Goal: Task Accomplishment & Management: Use online tool/utility

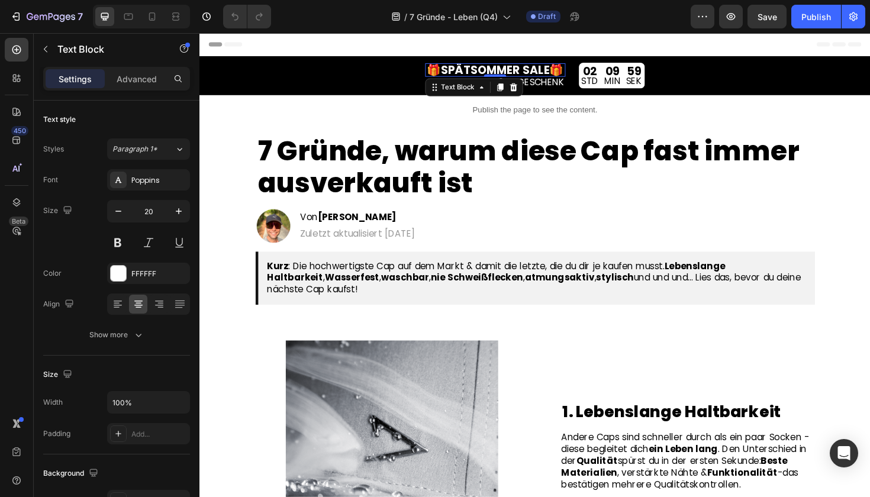
click at [486, 67] on strong "SPÄTSOMMER SALE" at bounding box center [512, 72] width 115 height 17
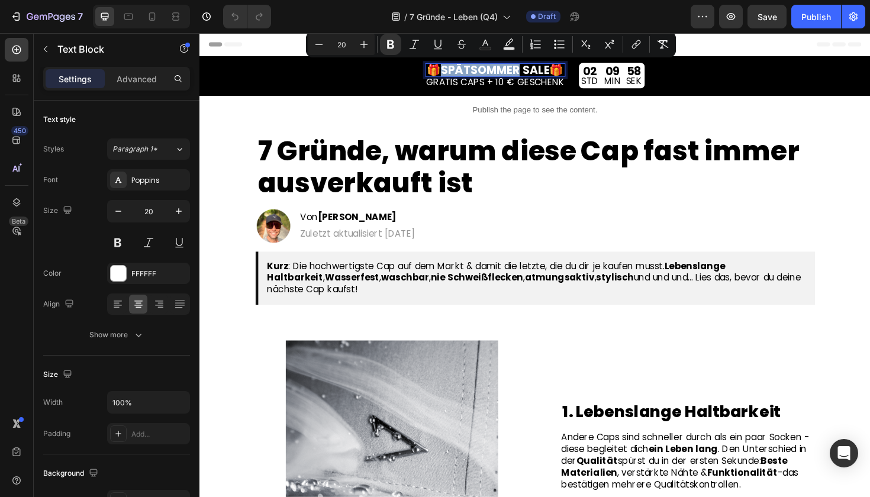
click at [481, 70] on strong "SPÄTSOMMER SALE" at bounding box center [512, 72] width 115 height 17
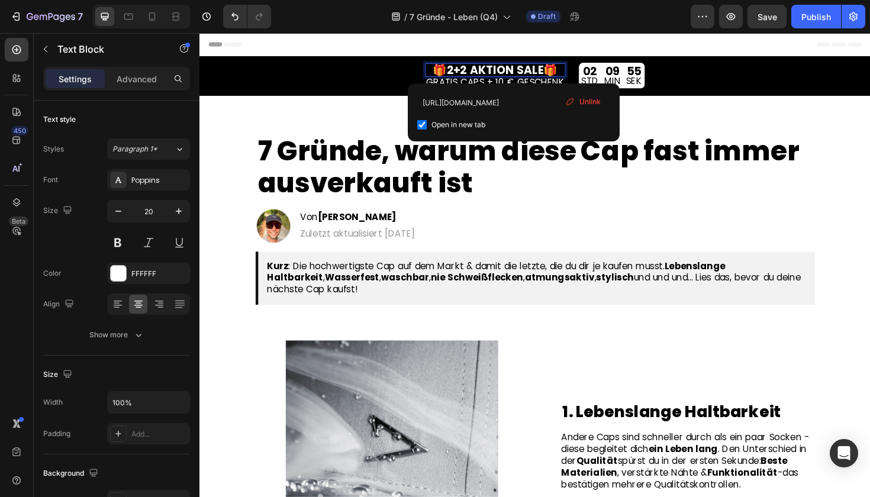
click at [548, 72] on strong "2+2 AKTION SALE" at bounding box center [513, 72] width 102 height 17
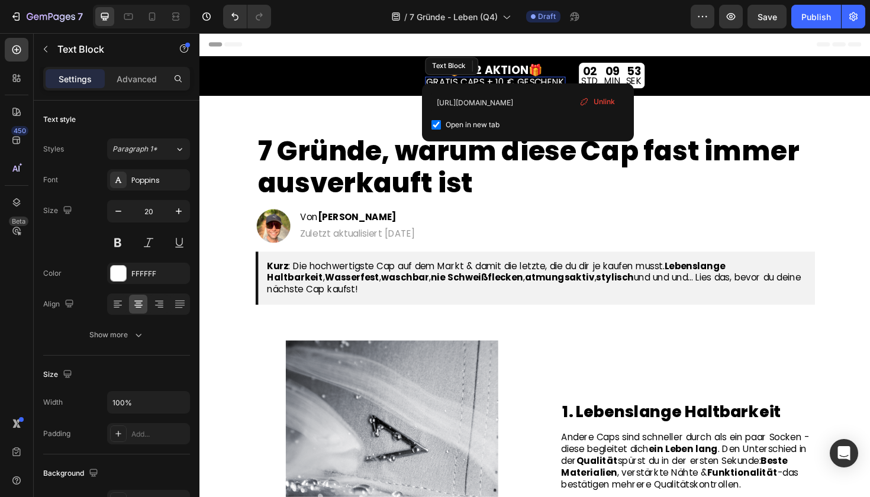
click at [480, 80] on link "GRATIS CAPS + 10 € GESCHENK" at bounding box center [513, 85] width 146 height 14
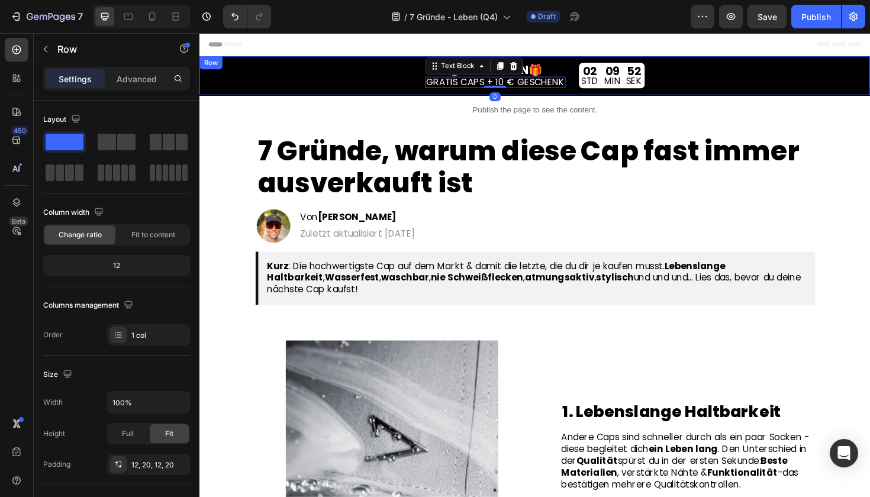
click at [384, 97] on div "🎁 2+2 AKTION 🎁 Text Block GRATIS CAPS + 10 € GESCHENK Text Block 0 02 STD 09 MI…" at bounding box center [555, 77] width 710 height 41
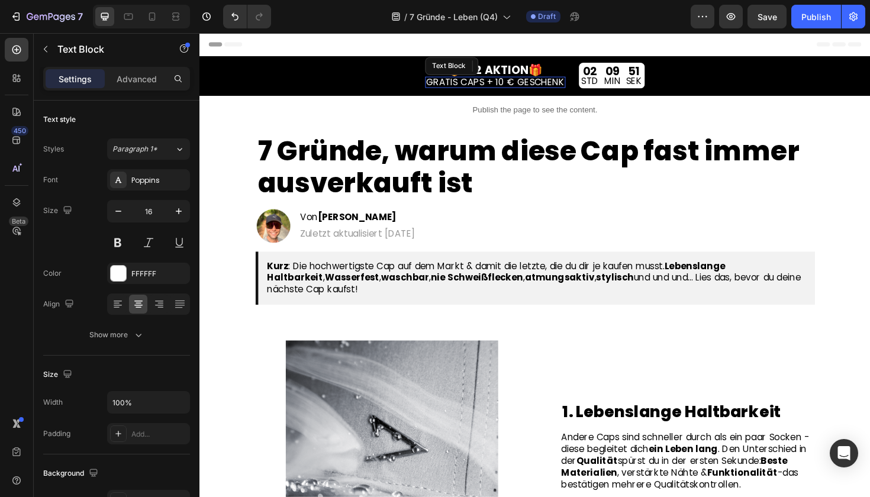
click at [468, 84] on link "GRATIS CAPS + 10 € GESCHENK" at bounding box center [513, 85] width 146 height 14
click at [443, 84] on link "GRATIS CAPS + 10 € GESCHENK" at bounding box center [513, 85] width 146 height 14
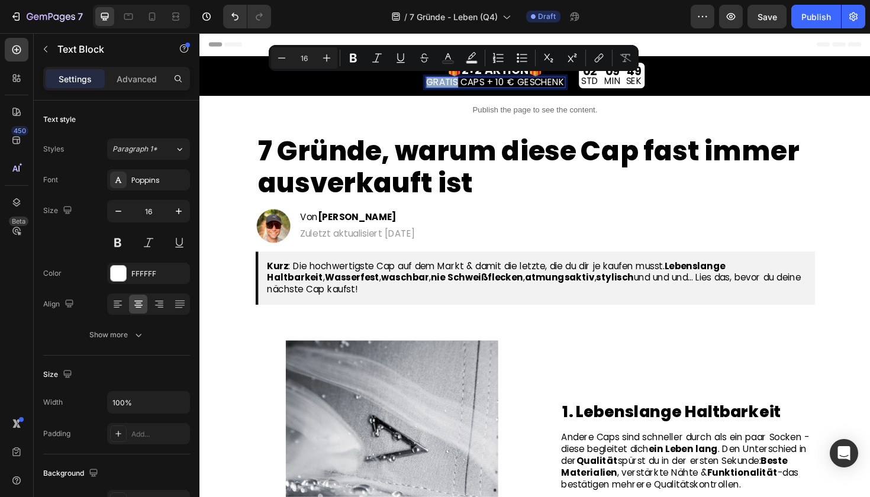
click at [443, 85] on link "GRATIS CAPS + 10 € GESCHENK" at bounding box center [513, 85] width 146 height 14
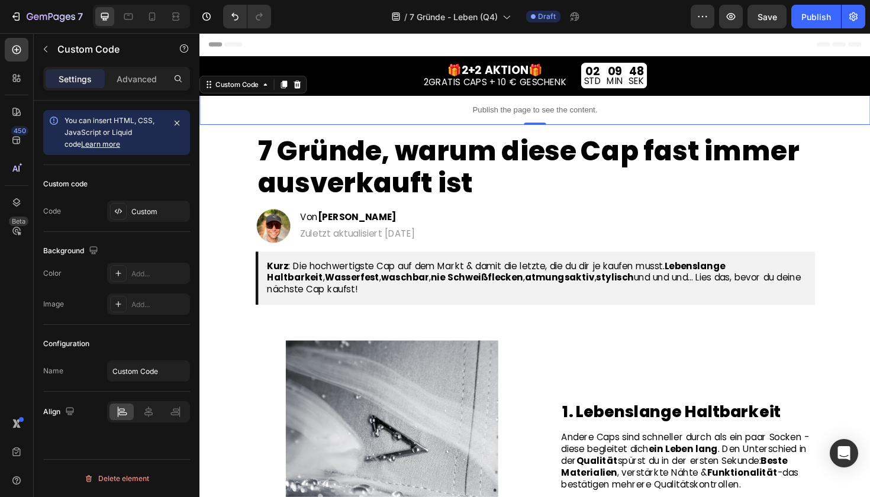
click at [599, 127] on div "Publish the page to see the content." at bounding box center [555, 114] width 710 height 31
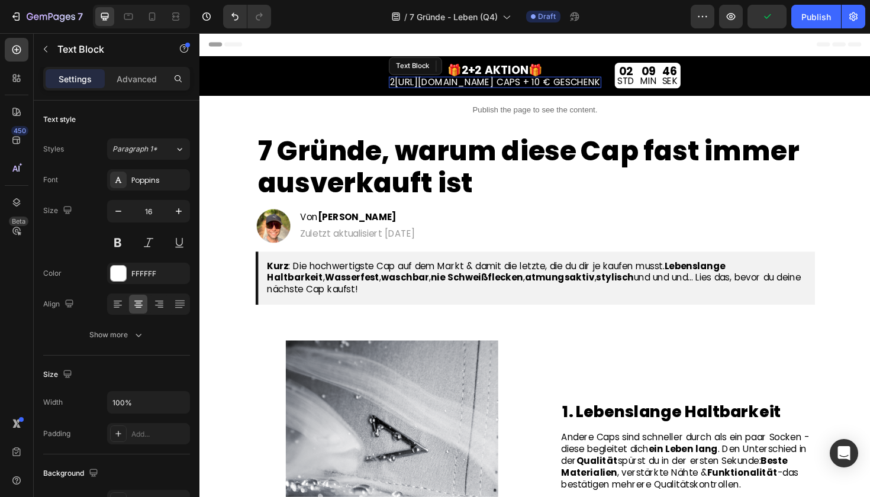
click at [538, 86] on link "[URL][DOMAIN_NAME] CAPS + 10 € GESCHENK" at bounding box center [515, 85] width 217 height 14
click at [407, 82] on link "[URL][DOMAIN_NAME] CAPS + 10 € GESCHENK" at bounding box center [515, 85] width 217 height 14
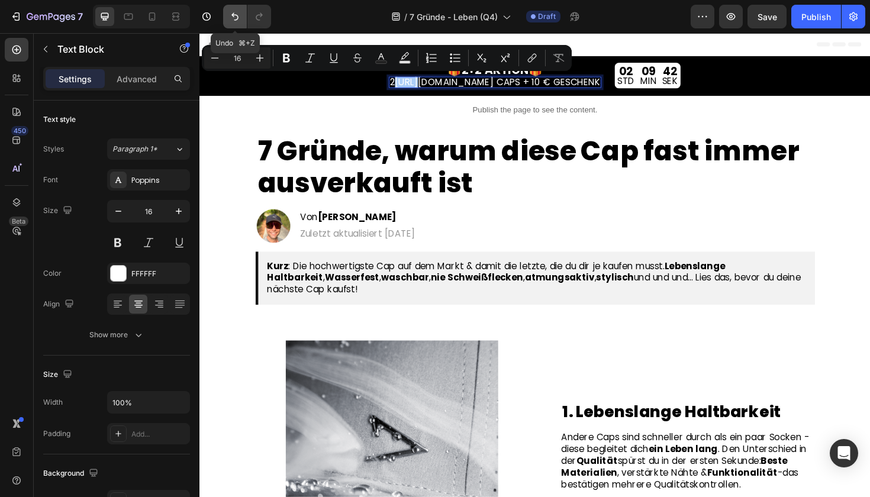
click at [235, 13] on icon "Undo/Redo" at bounding box center [235, 17] width 12 height 12
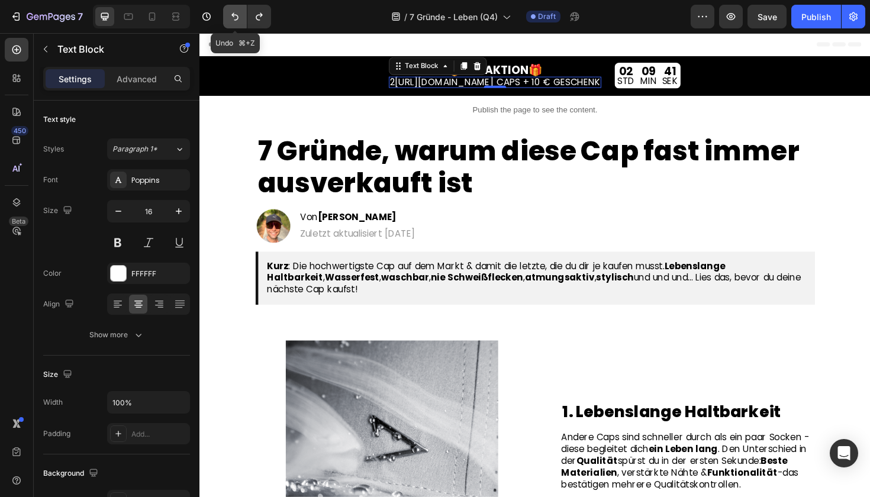
click at [235, 13] on icon "Undo/Redo" at bounding box center [235, 17] width 12 height 12
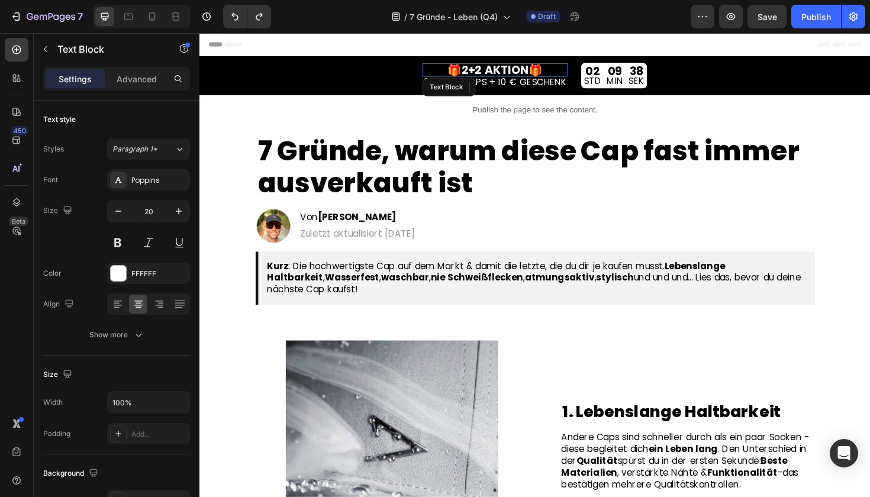
click at [448, 78] on p "🎁 2+2 AKTION 🎁" at bounding box center [513, 72] width 152 height 12
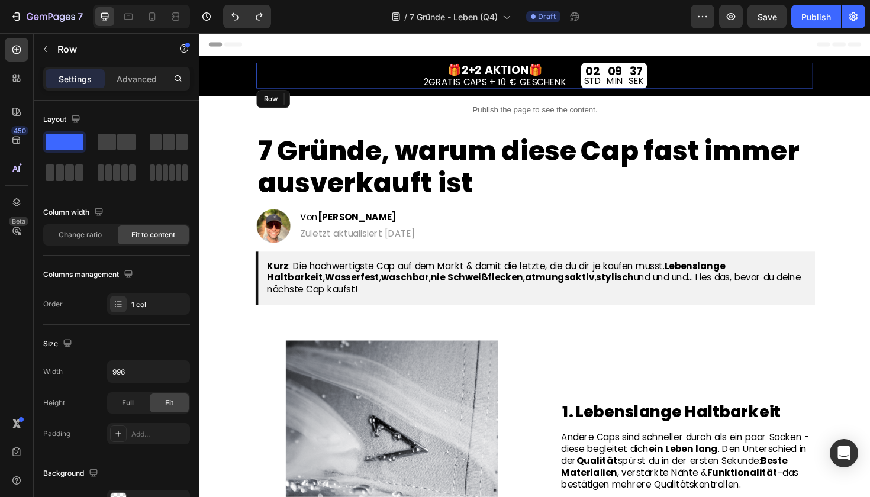
click at [402, 85] on div "🎁 2+2 AKTION 🎁 Text Block 0 2 GRATIS CAPS + 10 € GESCHENK Text Block 02 STD 09 …" at bounding box center [555, 78] width 590 height 27
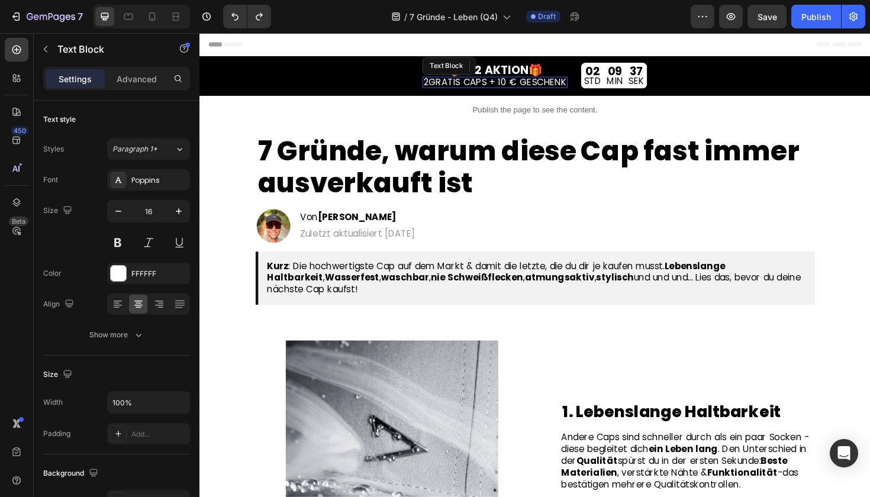
click at [467, 86] on link "GRATIS CAPS + 10 € GESCHENK" at bounding box center [515, 85] width 146 height 14
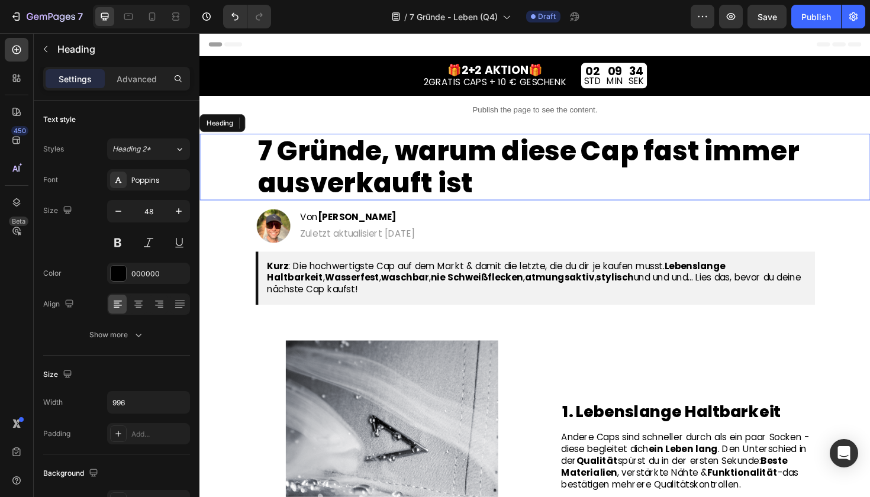
click at [483, 149] on h1 "7 Gründe, warum diese Cap fast immer ausverkauft ist" at bounding box center [555, 175] width 590 height 70
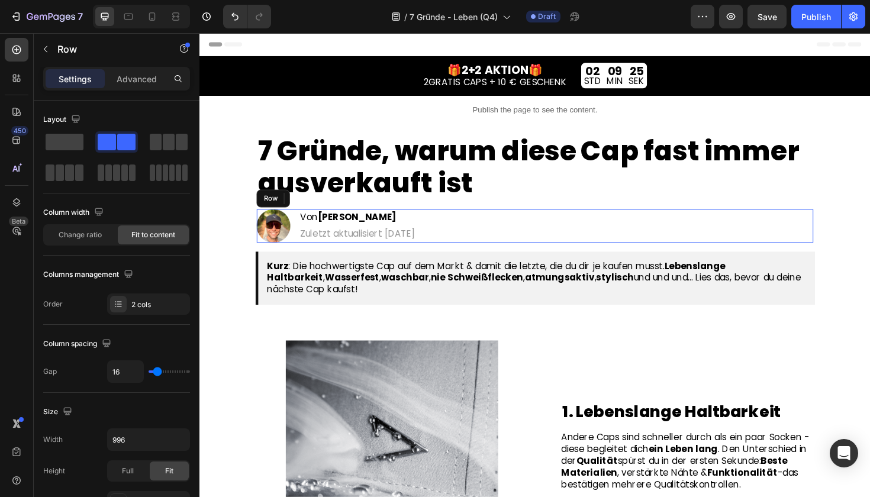
click at [600, 237] on div "Image Von [PERSON_NAME] Heading Zuletzt aktualisiert [DATE] Text Block Row" at bounding box center [555, 238] width 590 height 36
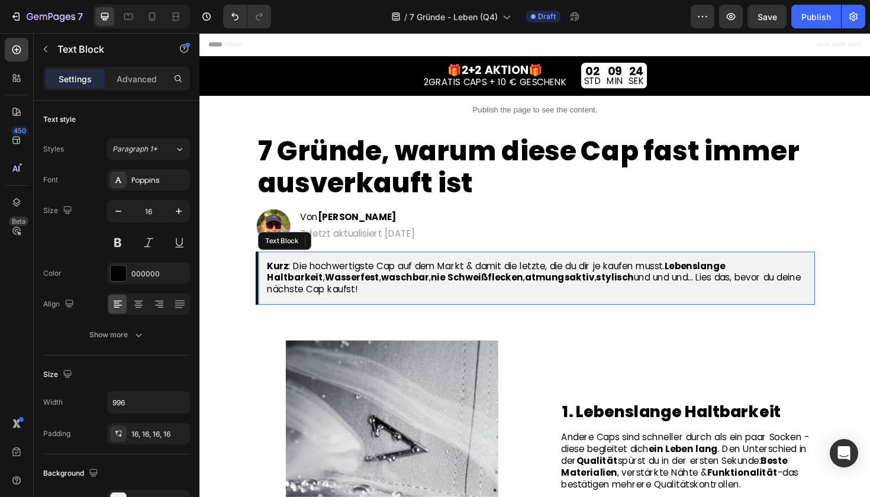
click at [648, 284] on p "Kurz : Die hochwertigste Cap auf dem Markt & damit die letzte, die du dir je ka…" at bounding box center [556, 292] width 571 height 37
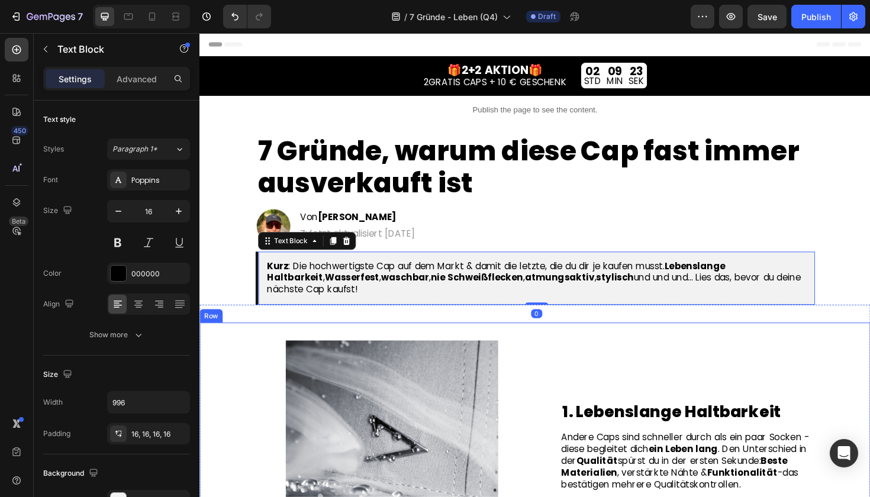
click at [690, 354] on div "1. Lebenslange Haltbarkeit Heading Image 1. Lebenslange Haltbarkeit Heading And…" at bounding box center [555, 471] width 710 height 263
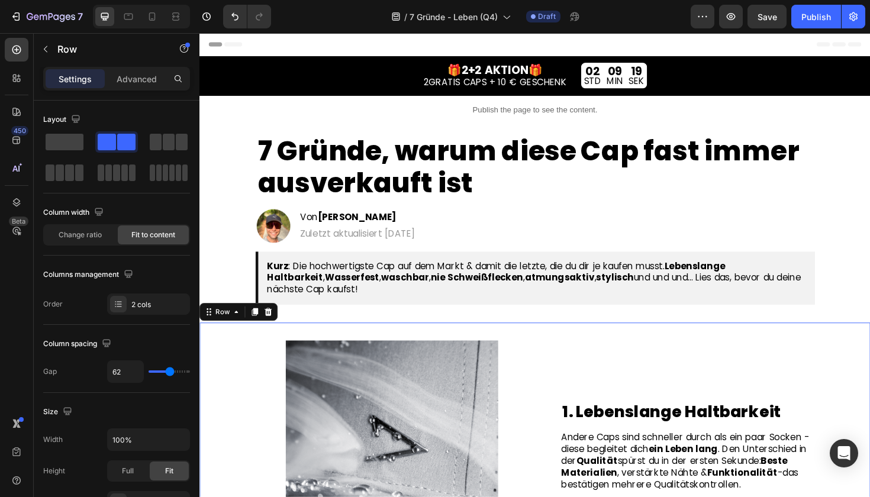
click at [706, 384] on div "1. Lebenslange Haltbarkeit Heading Andere Caps sind schneller durch als ein paa…" at bounding box center [716, 471] width 267 height 225
click at [528, 78] on strong "2+2 AKTION" at bounding box center [512, 72] width 71 height 17
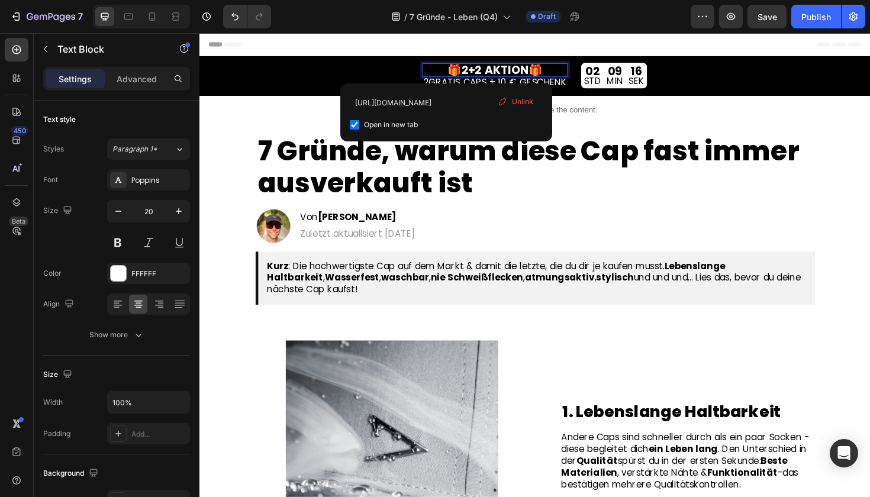
click at [546, 74] on strong "2+2 AKTION" at bounding box center [512, 72] width 71 height 17
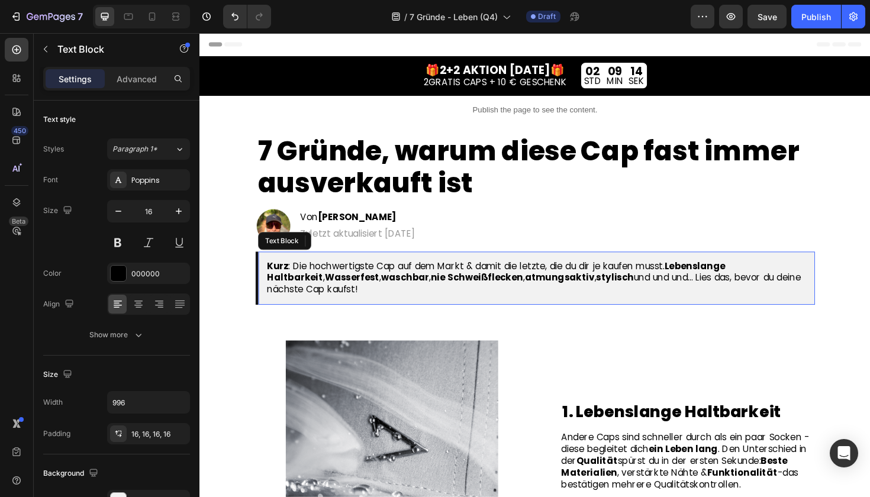
click at [554, 276] on p "Kurz : Die hochwertigste Cap auf dem Markt & damit die letzte, die du dir je ka…" at bounding box center [556, 292] width 571 height 37
click at [240, 22] on button "Undo/Redo" at bounding box center [235, 17] width 24 height 24
click at [558, 70] on link "🎁 2+2 AKTION 🎁" at bounding box center [512, 72] width 101 height 17
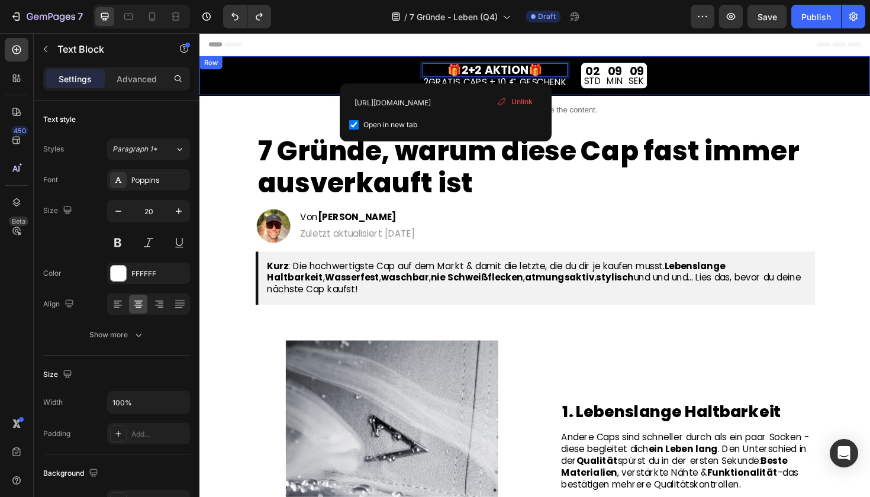
click at [600, 93] on div "🎁 2+2 AKTION 🎁 Text Block 0 2 GRATIS CAPS + 10 € GESCHENK Text Block 02 STD 09 …" at bounding box center [555, 77] width 710 height 41
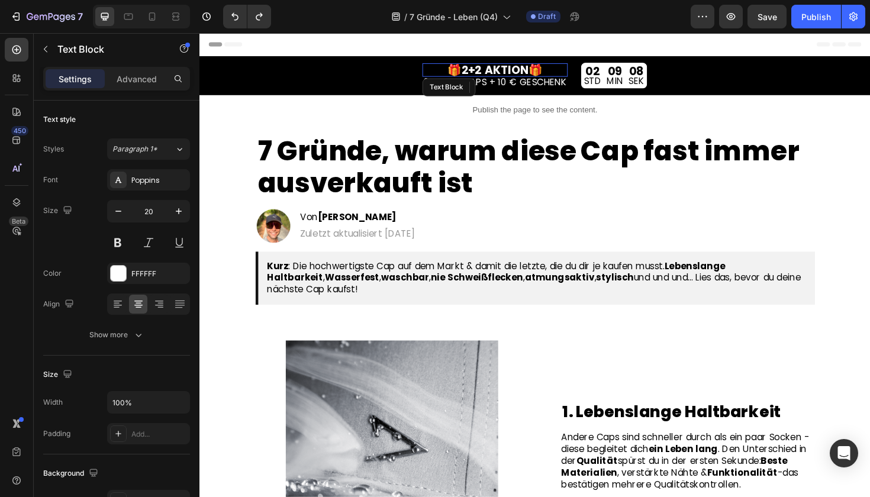
click at [558, 73] on link "🎁 2+2 AKTION 🎁" at bounding box center [512, 72] width 101 height 17
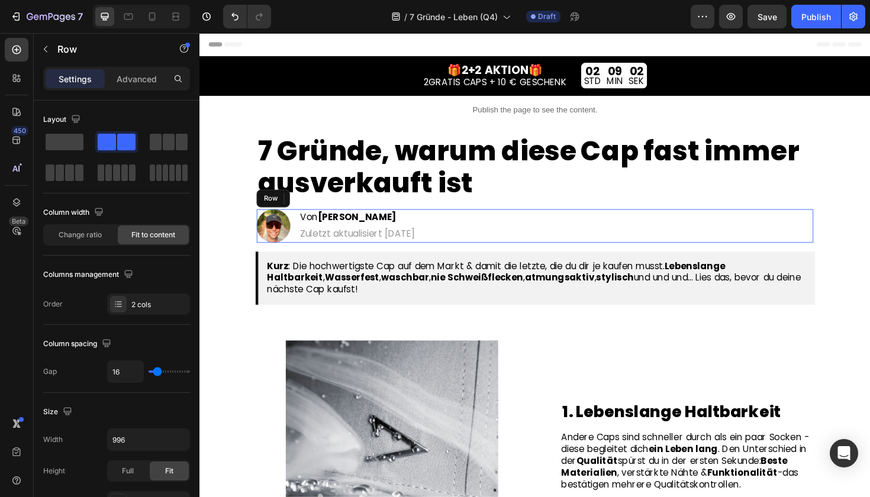
click at [584, 234] on div "Image Von [PERSON_NAME] Heading Zuletzt aktualisiert [DATE] Text Block Row" at bounding box center [555, 238] width 590 height 36
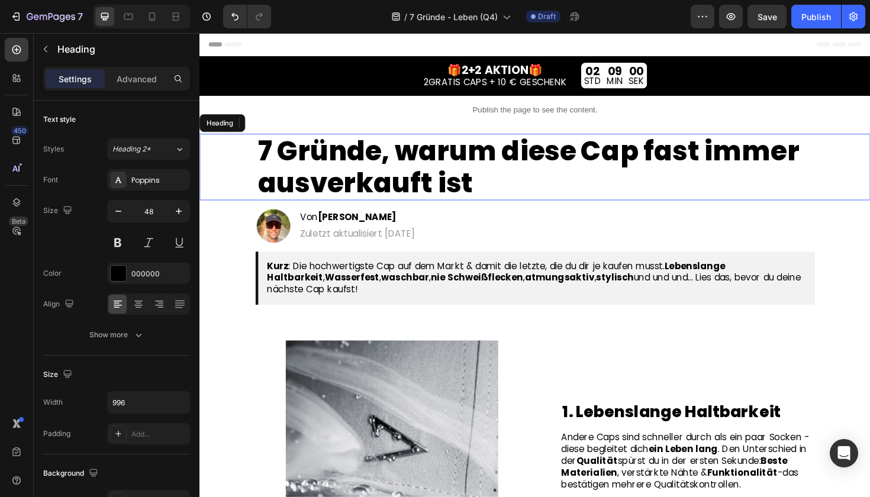
click at [613, 201] on h1 "7 Gründe, warum diese Cap fast immer ausverkauft ist" at bounding box center [555, 175] width 590 height 70
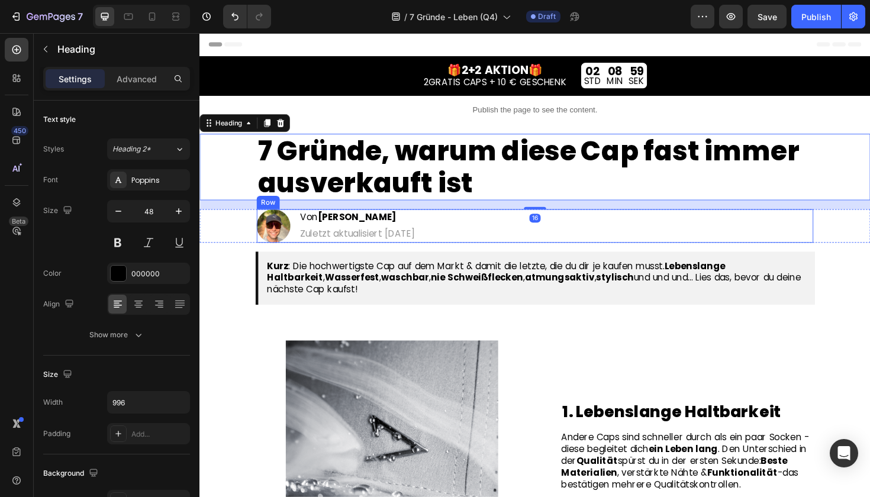
click at [642, 236] on div "Image Von [PERSON_NAME] Heading Zuletzt aktualisiert [DATE] Text Block Row" at bounding box center [555, 238] width 590 height 36
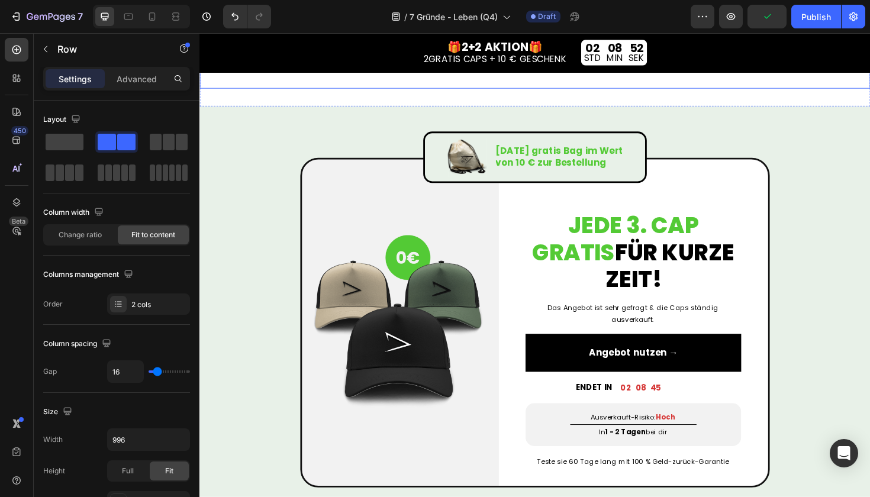
scroll to position [2146, 0]
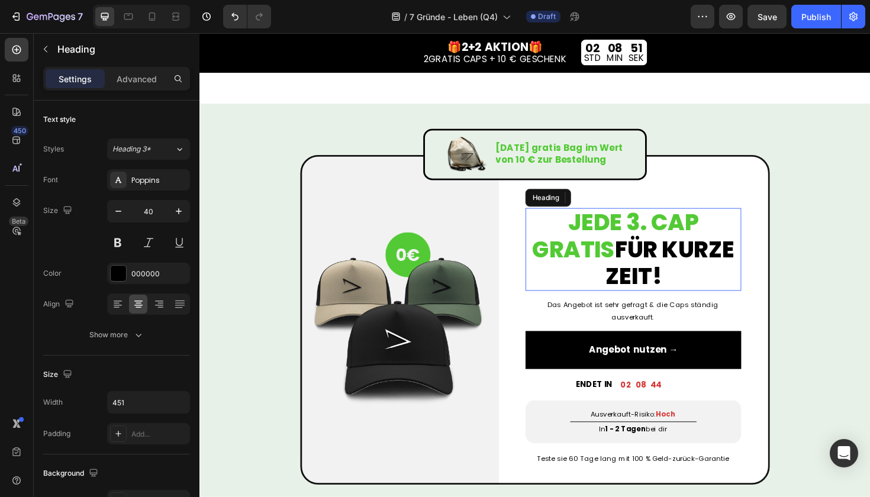
click at [648, 233] on span "JEDE 3. CAP GRATIS" at bounding box center [640, 248] width 176 height 62
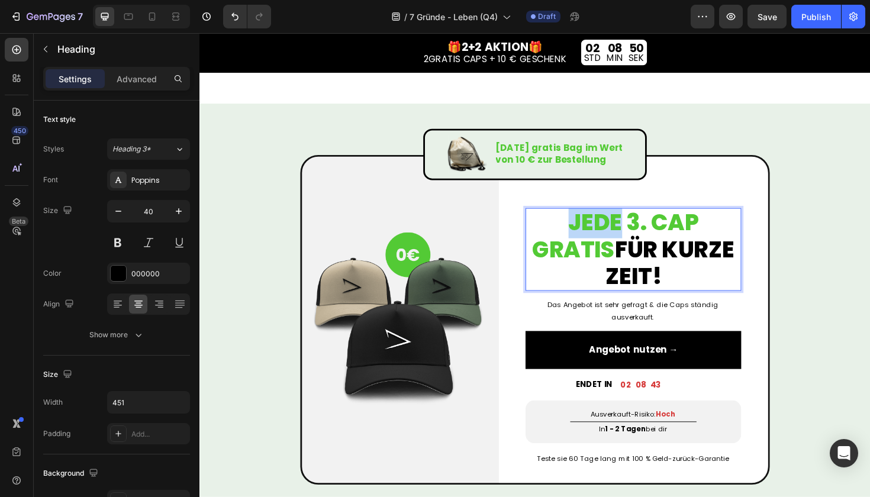
click at [631, 233] on span "JEDE 3. CAP GRATIS" at bounding box center [640, 248] width 176 height 62
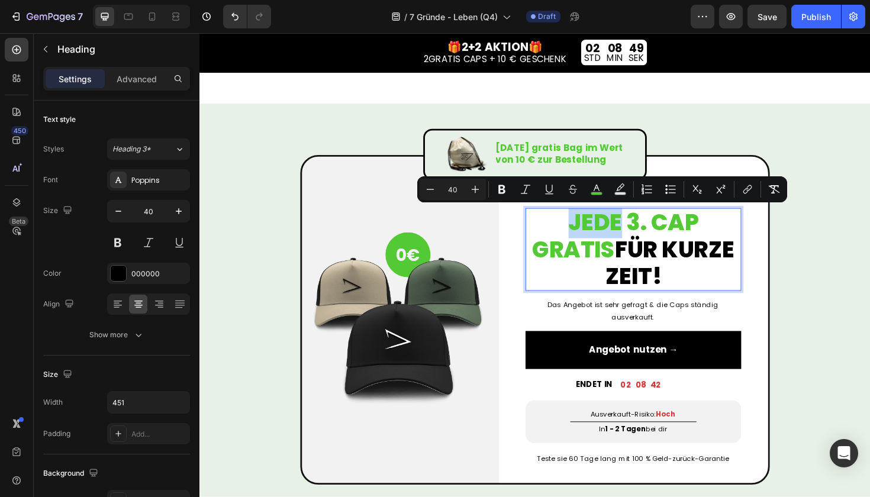
click at [627, 234] on span "JEDE 3. CAP GRATIS" at bounding box center [640, 248] width 176 height 62
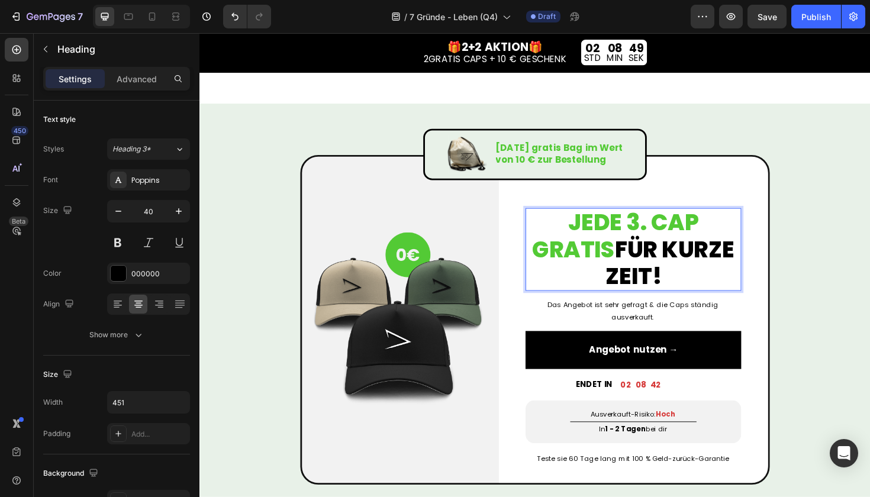
click at [615, 239] on span "JEDE 3. CAP GRATIS" at bounding box center [640, 248] width 176 height 62
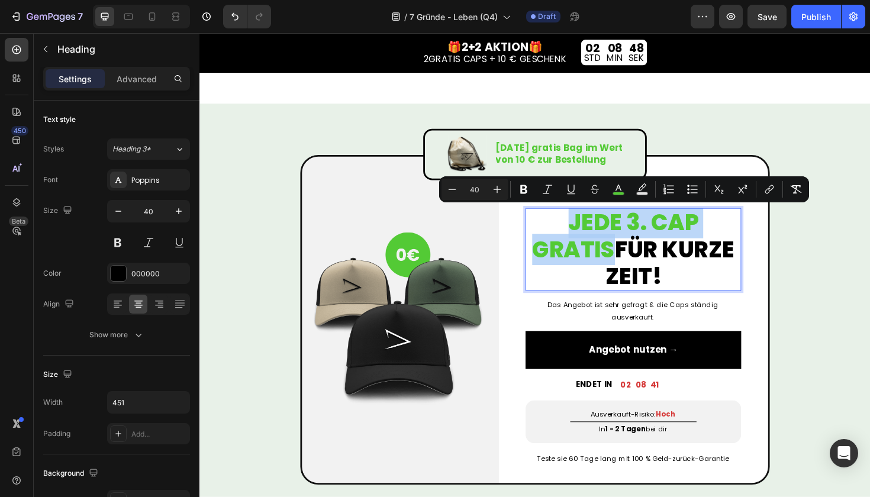
drag, startPoint x: 615, startPoint y: 239, endPoint x: 612, endPoint y: 257, distance: 18.6
click at [612, 257] on span "JEDE 3. CAP GRATIS" at bounding box center [640, 248] width 176 height 62
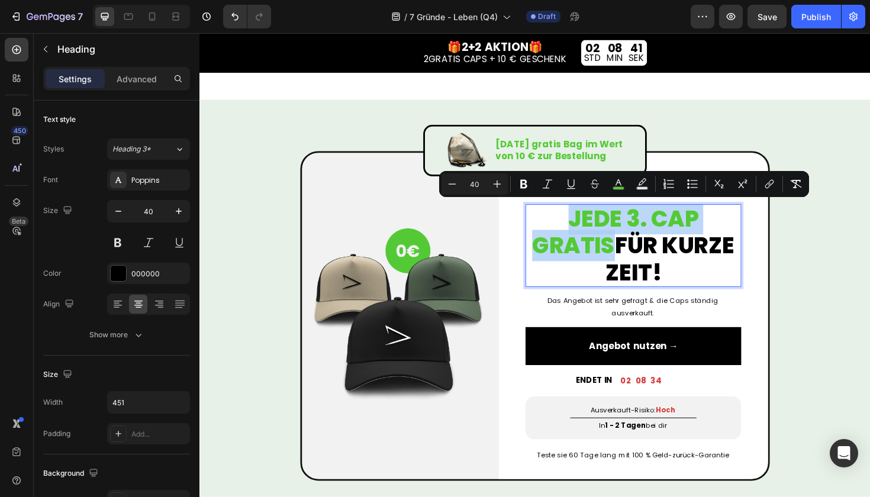
scroll to position [2151, 0]
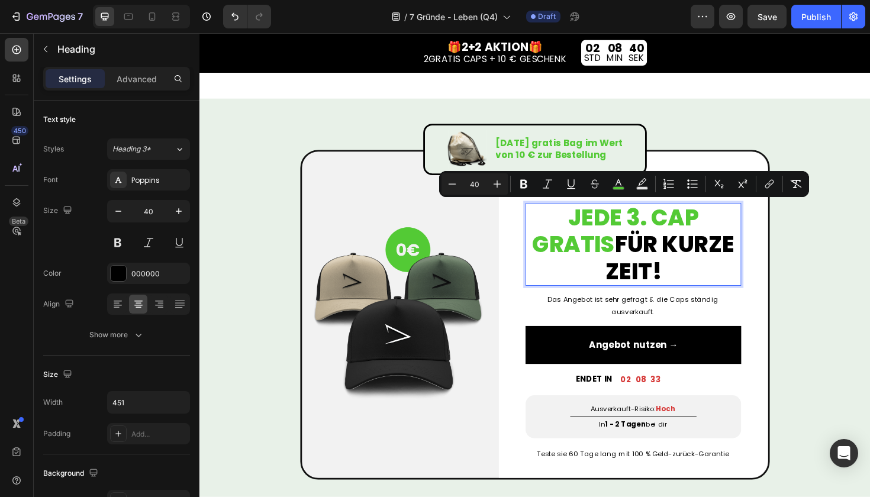
click at [653, 250] on p "JEDE 3. CAP GRATIS FÜR KURZE ZEIT!" at bounding box center [659, 256] width 226 height 85
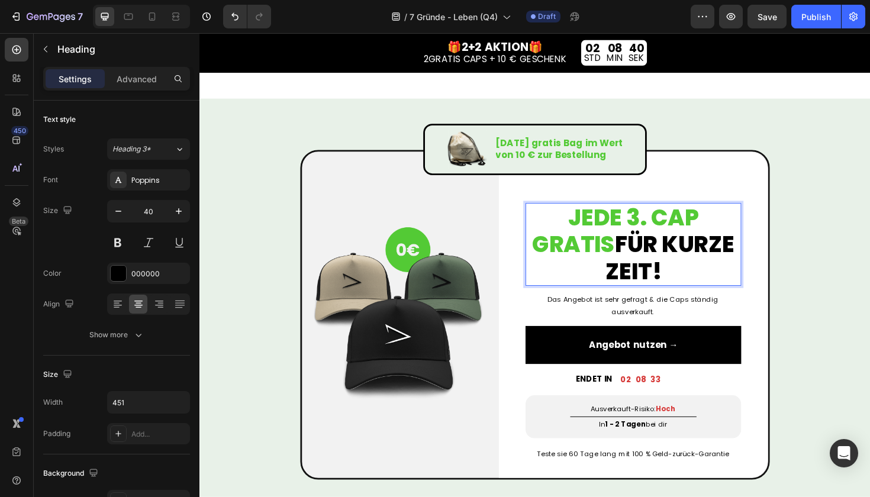
click at [601, 226] on span "JEDE 3. CAP GRATIS" at bounding box center [640, 243] width 176 height 62
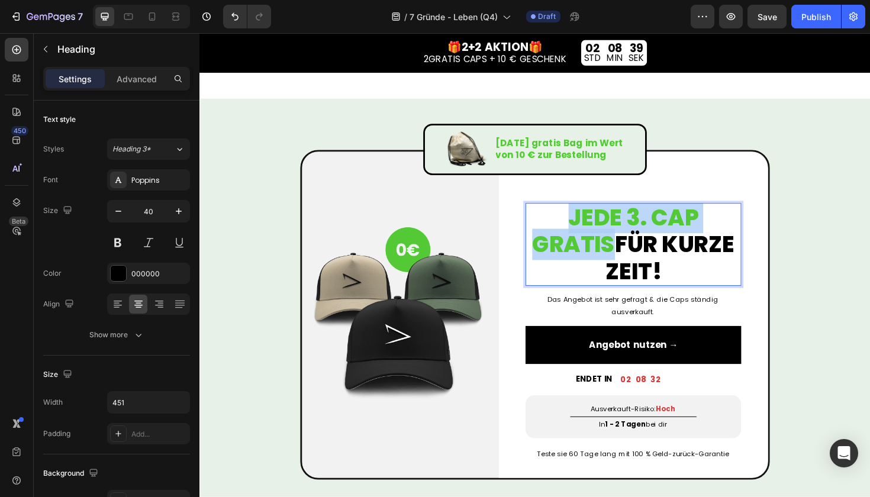
drag, startPoint x: 601, startPoint y: 226, endPoint x: 602, endPoint y: 247, distance: 20.7
click at [602, 247] on span "JEDE 3. CAP GRATIS" at bounding box center [640, 243] width 176 height 62
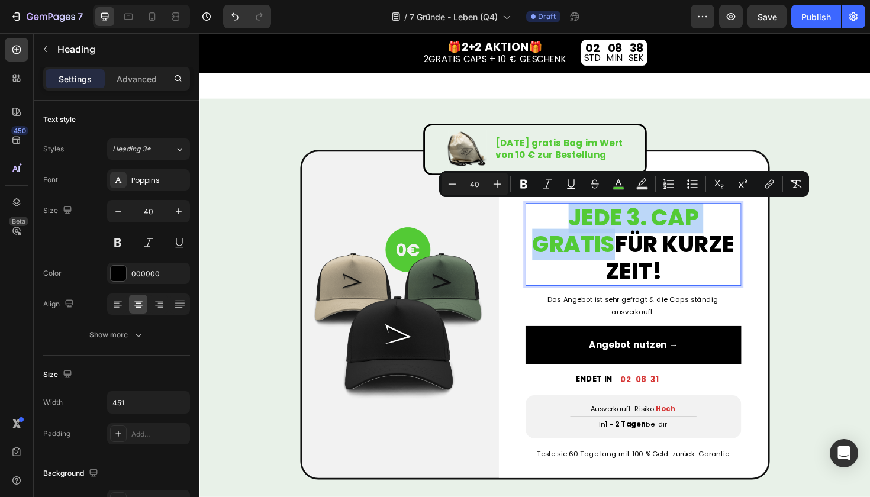
click at [635, 229] on span "JEDE 3. CAP GRATIS" at bounding box center [640, 243] width 176 height 62
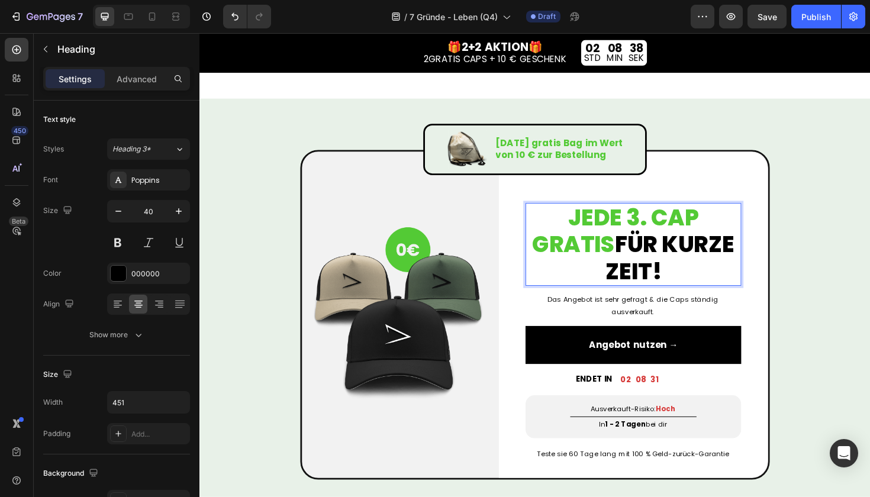
click at [610, 229] on span "JEDE 3. CAP GRATIS" at bounding box center [640, 243] width 176 height 62
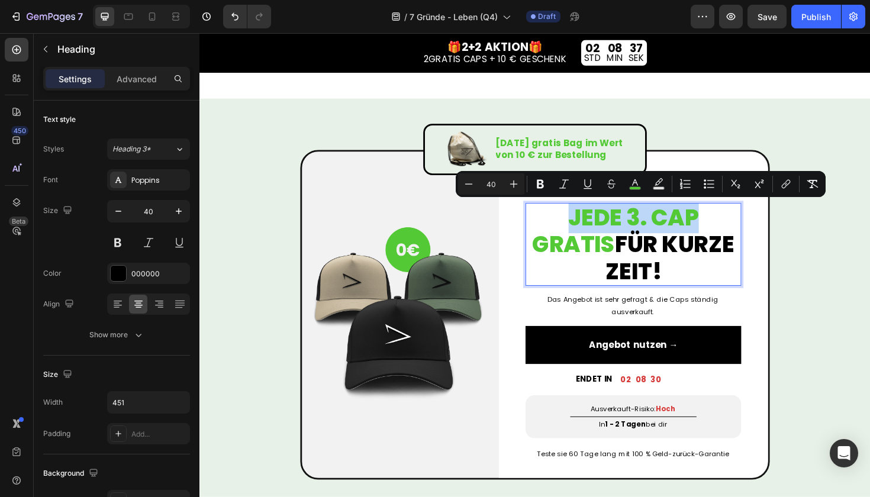
drag, startPoint x: 610, startPoint y: 229, endPoint x: 693, endPoint y: 229, distance: 82.9
click at [693, 229] on span "JEDE 3. CAP GRATIS" at bounding box center [640, 243] width 176 height 62
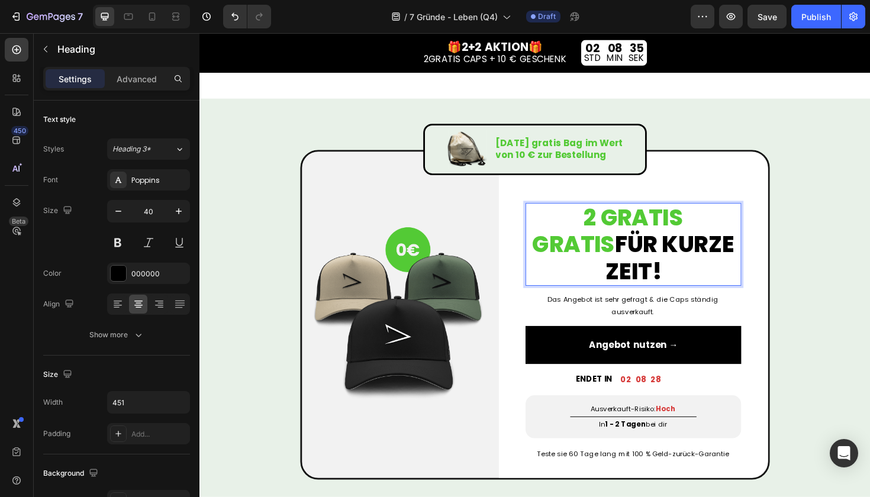
click at [702, 231] on span "2 GRATIS GRATIS" at bounding box center [632, 243] width 160 height 62
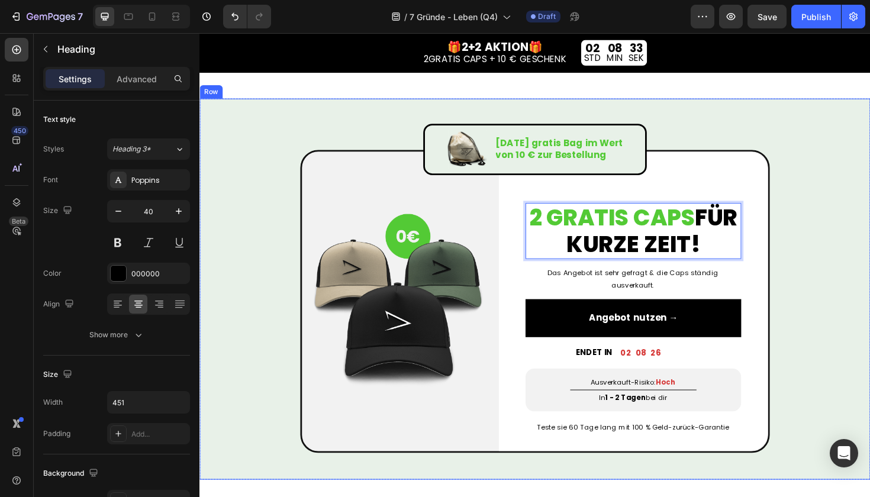
click at [827, 276] on div "Image [DATE] gratis Bag im Wert von 10 € zur Bestellung Text Block Row Image Ro…" at bounding box center [555, 289] width 710 height 375
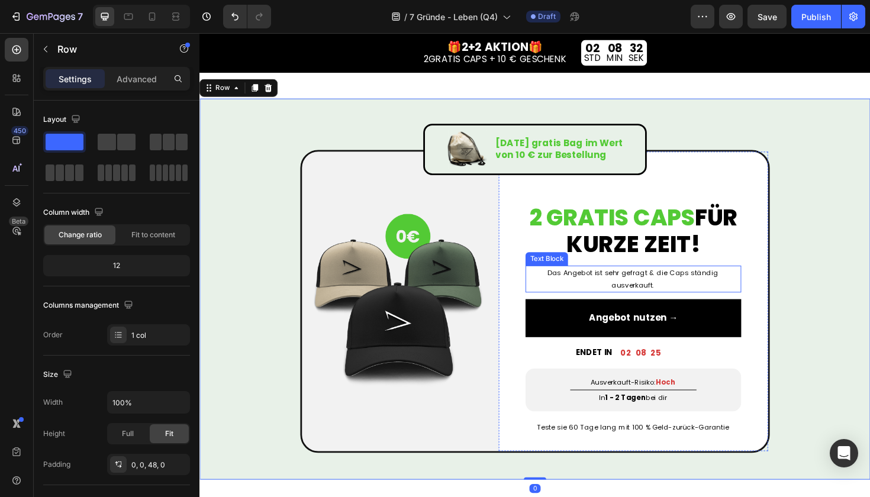
click at [719, 280] on div "Das Angebot ist sehr gefragt & die Caps ständig ausverkauft." at bounding box center [659, 293] width 229 height 28
click at [840, 299] on div "Image [DATE] gratis Bag im Wert von 10 € zur Bestellung Text Block Row Image Ro…" at bounding box center [555, 289] width 710 height 375
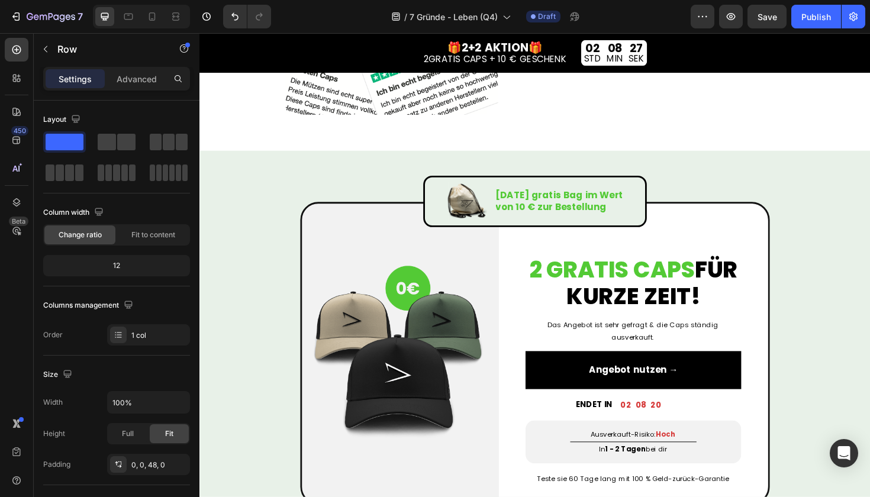
scroll to position [2130, 0]
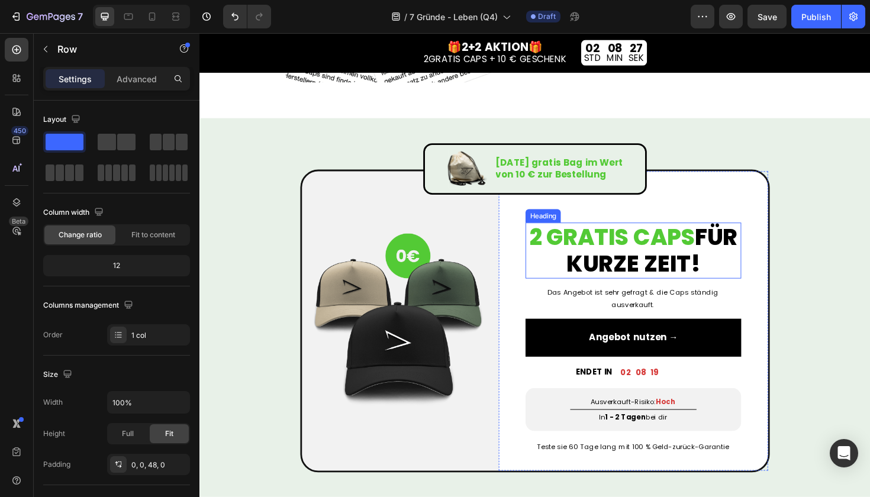
click at [665, 252] on span "2 GRATIS CAPS" at bounding box center [636, 249] width 175 height 33
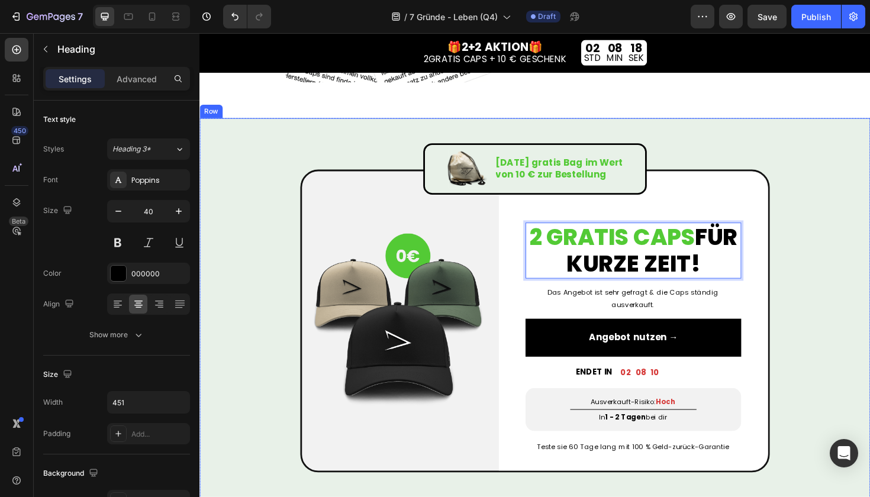
click at [833, 285] on div "Image [DATE] gratis Bag im Wert von 10 € zur Bestellung Text Block Row Image Ro…" at bounding box center [555, 310] width 710 height 375
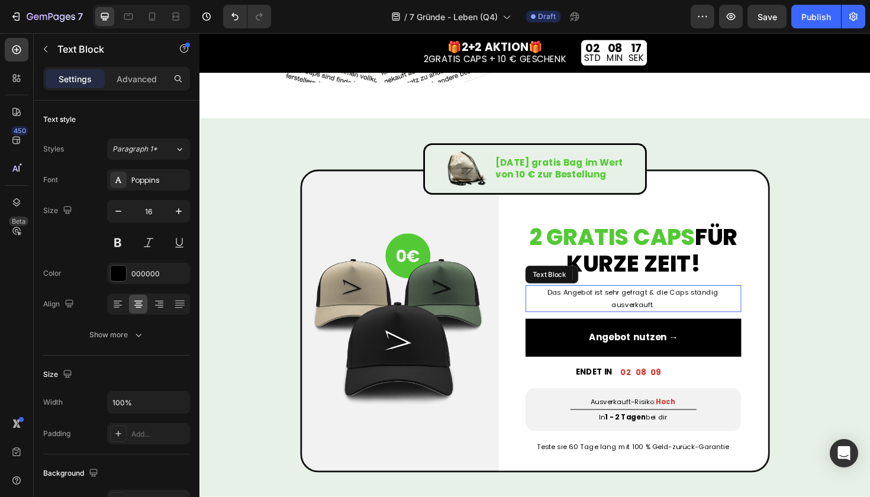
click at [696, 307] on span "Das Angebot ist sehr gefragt & die Caps ständig ausverkauft." at bounding box center [658, 314] width 181 height 23
click at [624, 288] on icon at bounding box center [624, 289] width 7 height 8
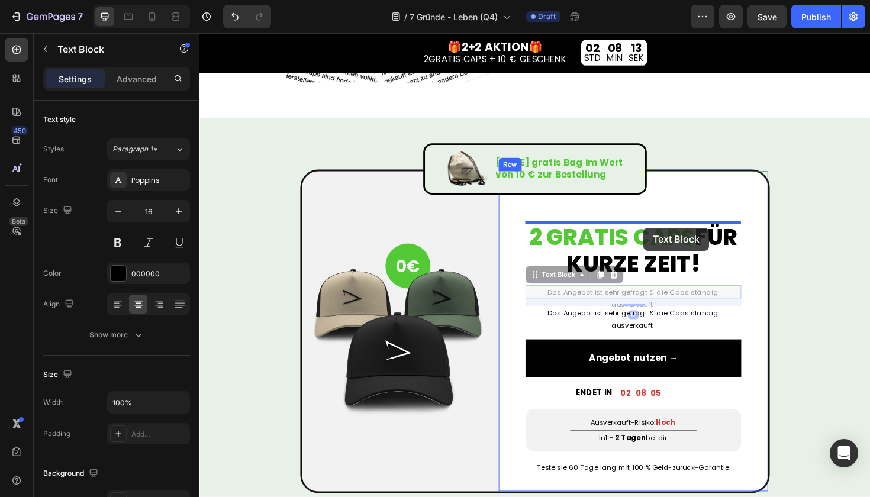
drag, startPoint x: 676, startPoint y: 308, endPoint x: 670, endPoint y: 239, distance: 68.9
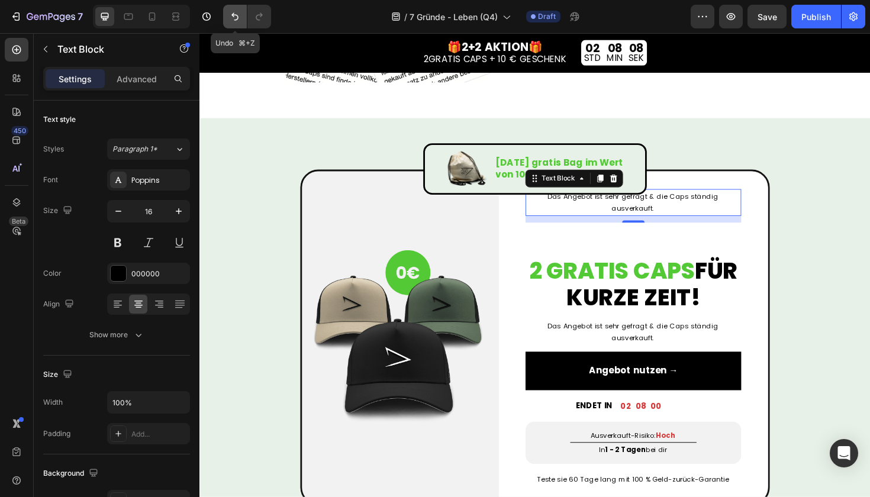
click at [232, 13] on icon "Undo/Redo" at bounding box center [235, 17] width 12 height 12
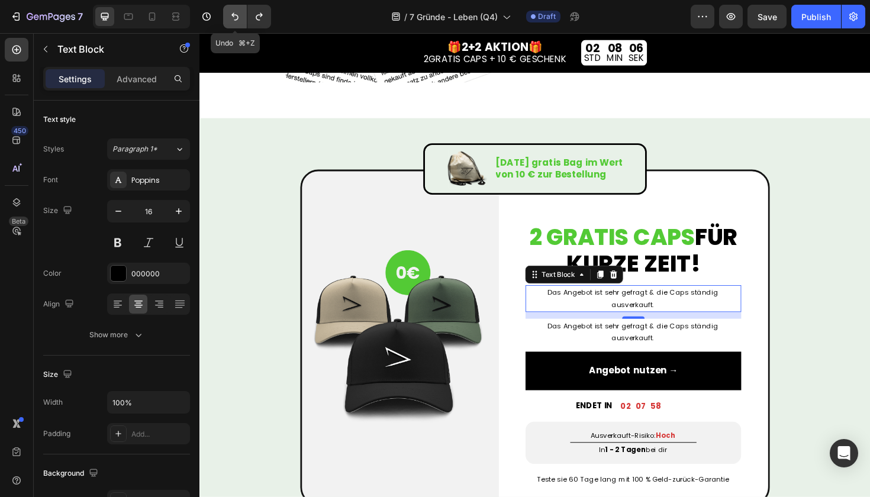
click at [235, 17] on icon "Undo/Redo" at bounding box center [235, 17] width 12 height 12
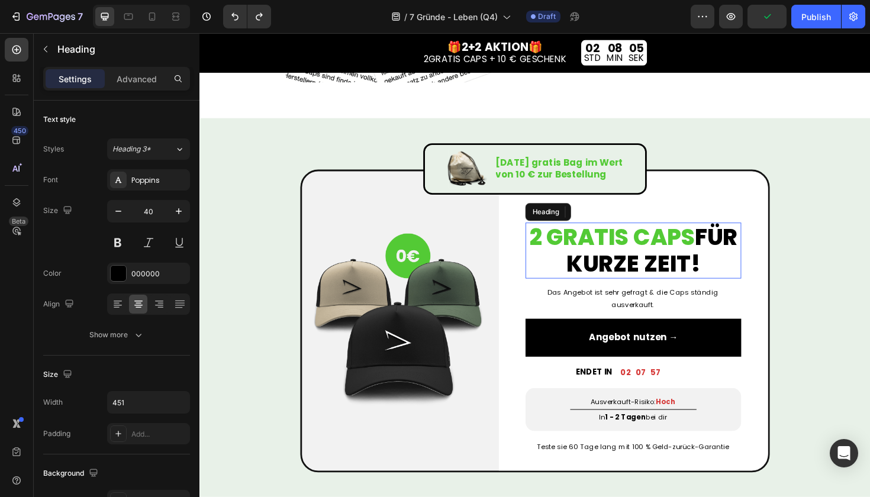
click at [613, 249] on span "2 GRATIS CAPS" at bounding box center [636, 249] width 175 height 33
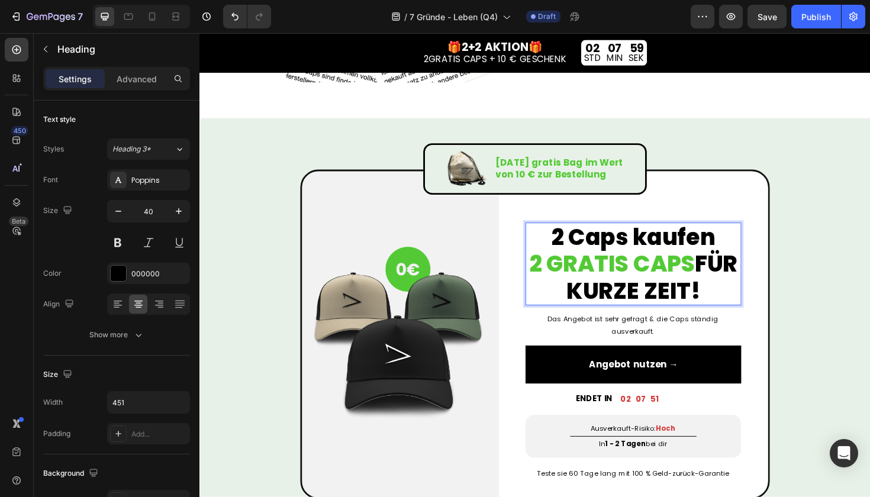
click at [617, 245] on p "⁠⁠⁠⁠⁠⁠⁠2 Caps kaufen 2 GRATIS CAPS FÜR KURZE ZEIT!" at bounding box center [659, 277] width 226 height 85
click at [617, 245] on p "2 Caps kaufen 2 GRATIS CAPS FÜR KURZE ZEIT!" at bounding box center [659, 277] width 226 height 85
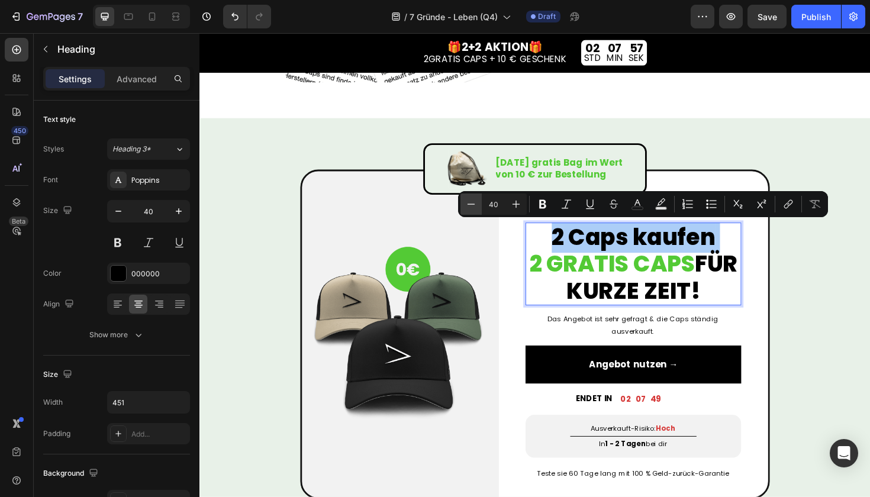
click at [472, 207] on icon "Editor contextual toolbar" at bounding box center [471, 204] width 12 height 12
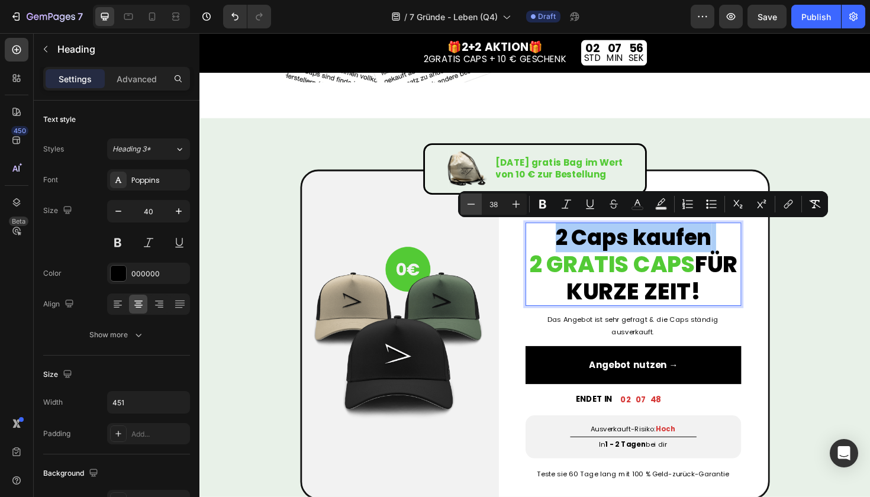
click at [472, 207] on icon "Editor contextual toolbar" at bounding box center [471, 204] width 12 height 12
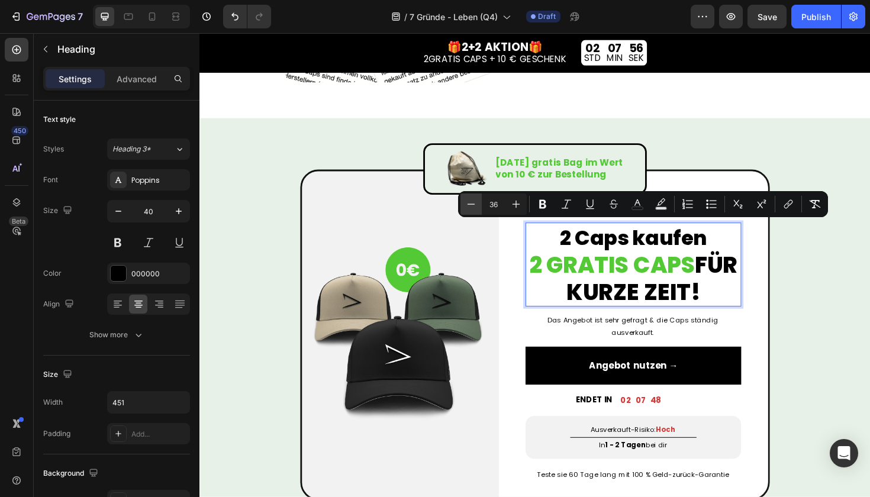
click at [472, 207] on icon "Editor contextual toolbar" at bounding box center [471, 204] width 12 height 12
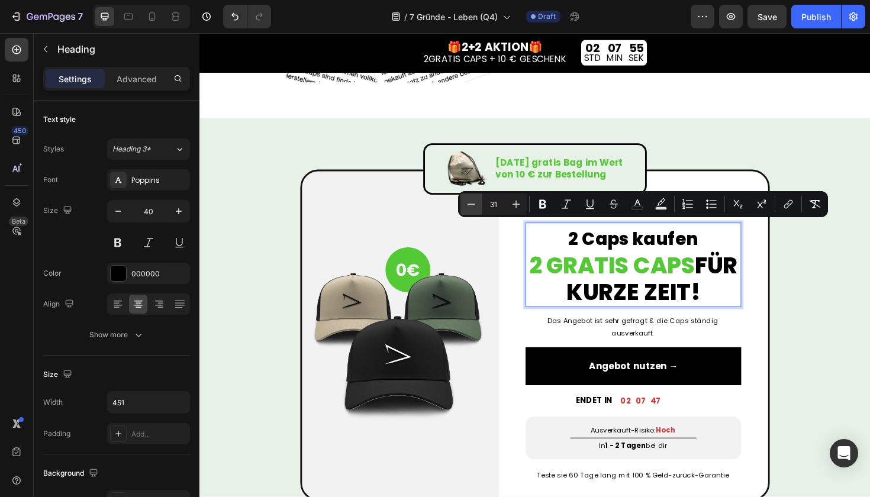
click at [472, 207] on icon "Editor contextual toolbar" at bounding box center [471, 204] width 12 height 12
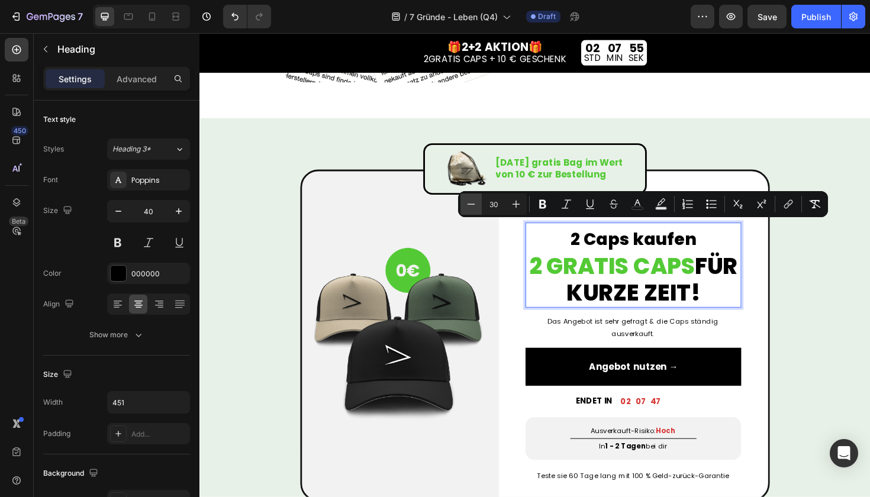
click at [472, 207] on icon "Editor contextual toolbar" at bounding box center [471, 204] width 12 height 12
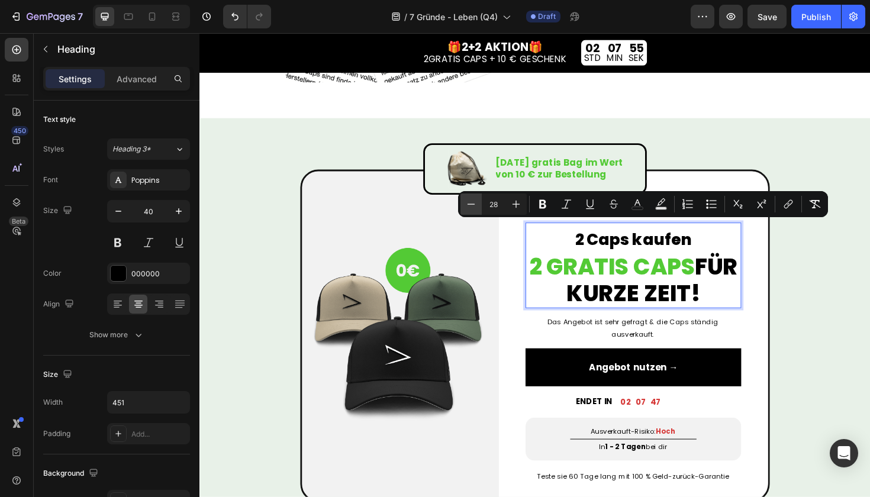
click at [472, 207] on icon "Editor contextual toolbar" at bounding box center [471, 204] width 12 height 12
type input "27"
click at [647, 339] on span "Das Angebot ist sehr gefragt & die Caps ständig ausverkauft." at bounding box center [658, 345] width 181 height 23
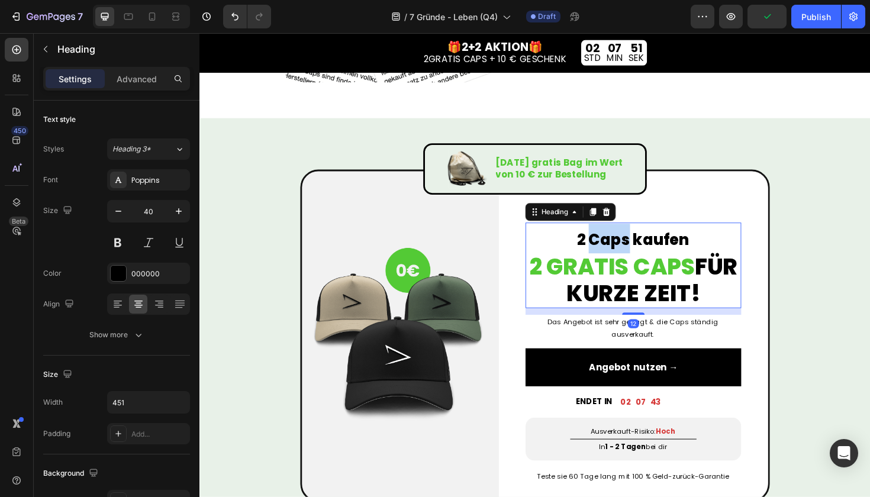
click at [646, 249] on span "2 Caps kaufen" at bounding box center [659, 252] width 119 height 22
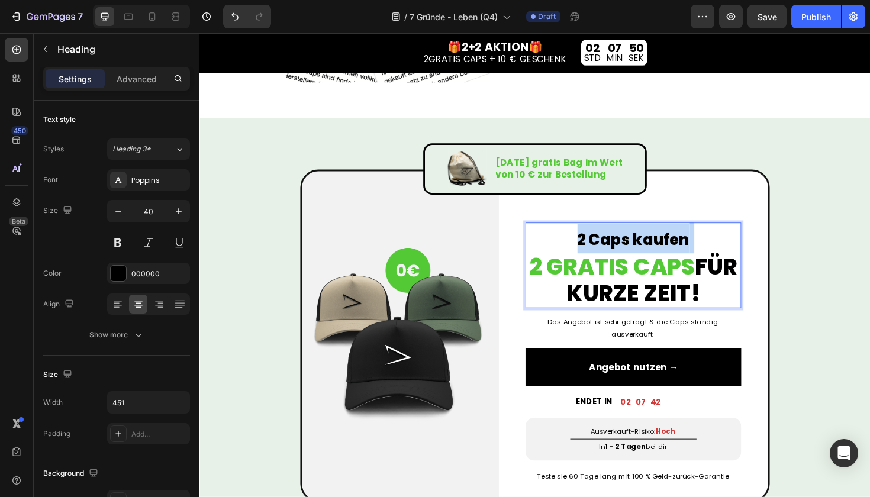
click at [646, 249] on span "2 Caps kaufen" at bounding box center [659, 252] width 119 height 22
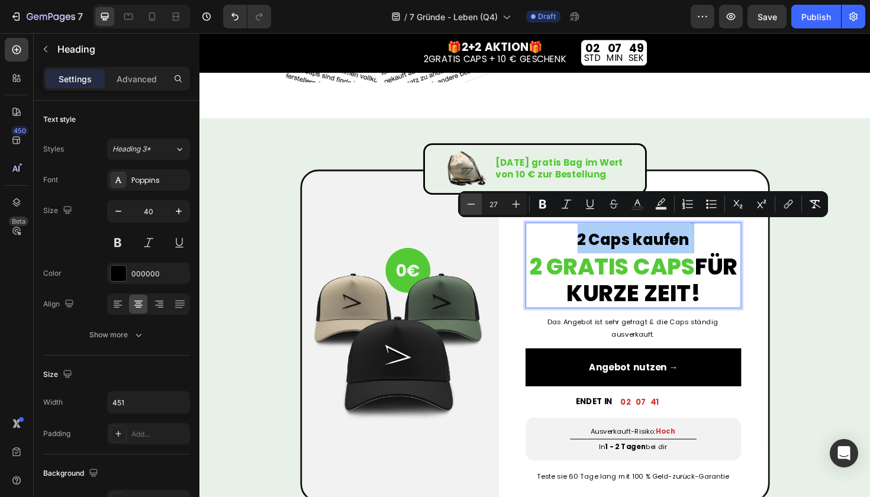
click at [478, 205] on button "Minus" at bounding box center [471, 204] width 21 height 21
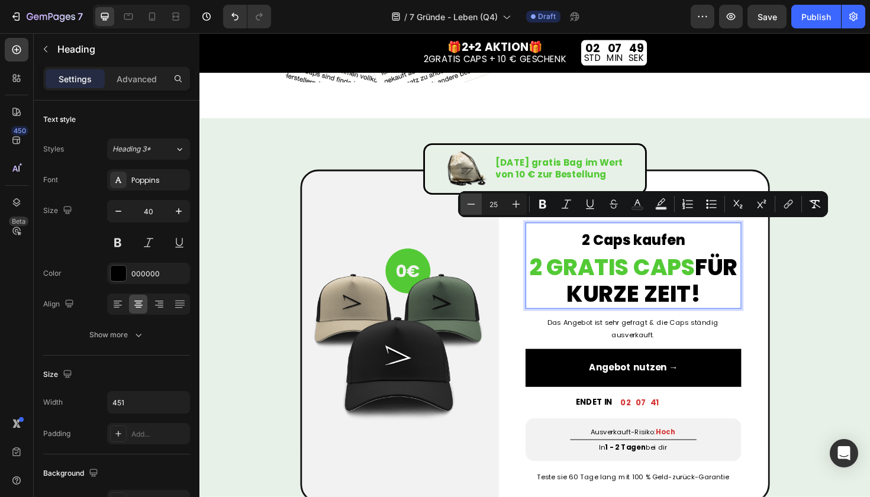
click at [478, 205] on button "Minus" at bounding box center [471, 204] width 21 height 21
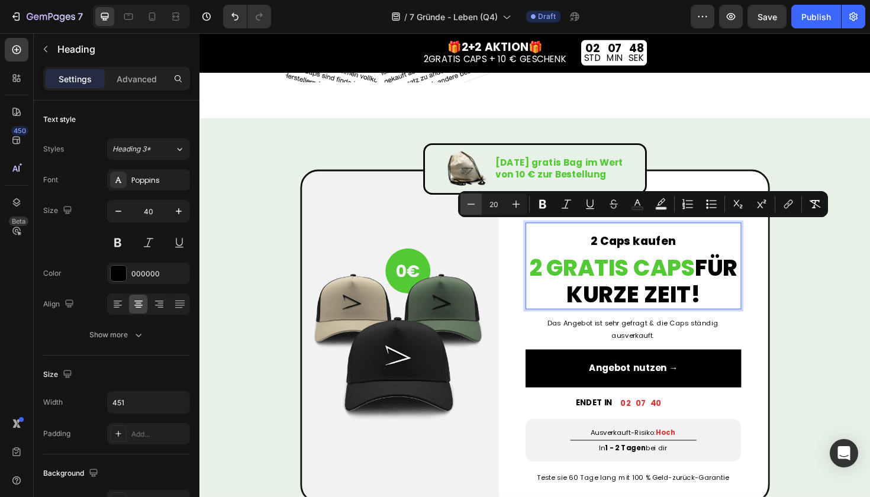
click at [478, 205] on button "Minus" at bounding box center [471, 204] width 21 height 21
type input "16"
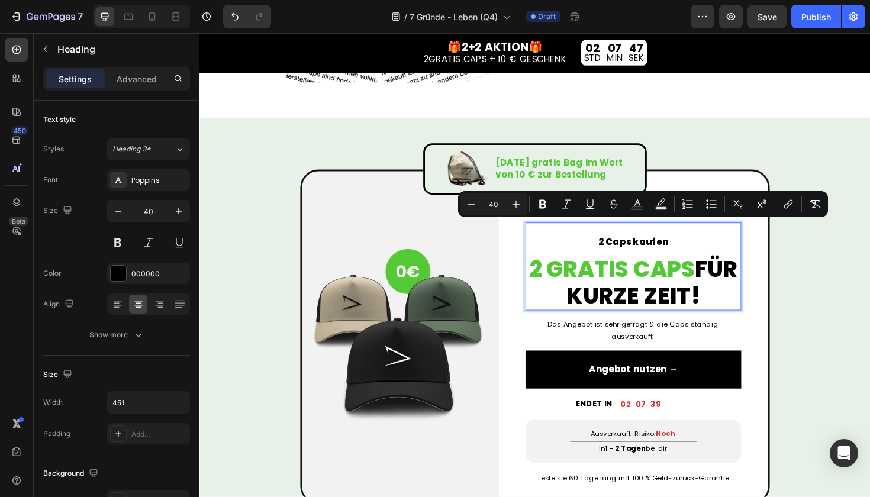
click at [705, 308] on p "2 Caps kaufen 2 GRATIS CAPS FÜR KURZE ZEIT!" at bounding box center [659, 280] width 226 height 91
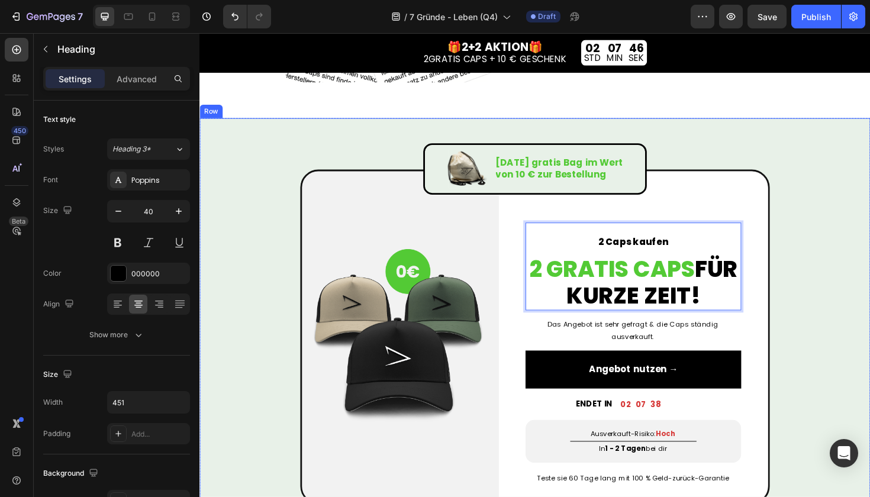
click at [847, 313] on div "Image [DATE] gratis Bag im Wert von 10 € zur Bestellung Text Block Row Image Ro…" at bounding box center [555, 327] width 710 height 409
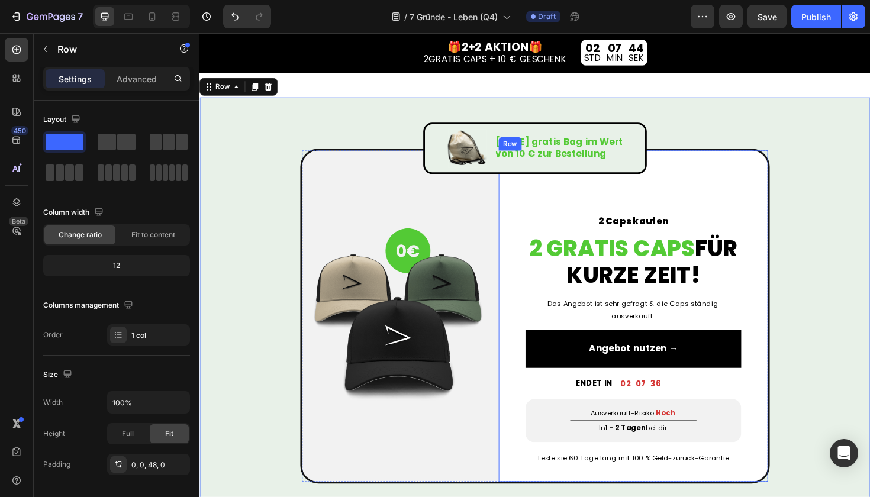
scroll to position [2154, 0]
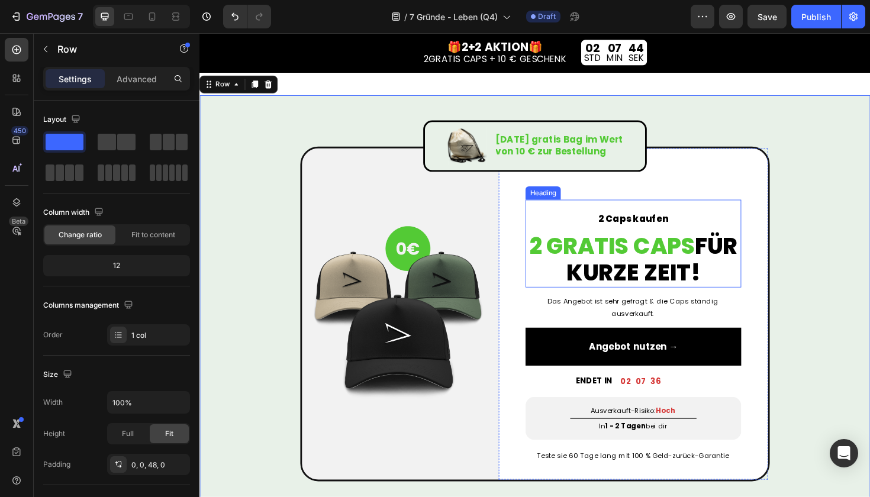
click at [716, 256] on span "2 GRATIS CAPS" at bounding box center [636, 258] width 175 height 33
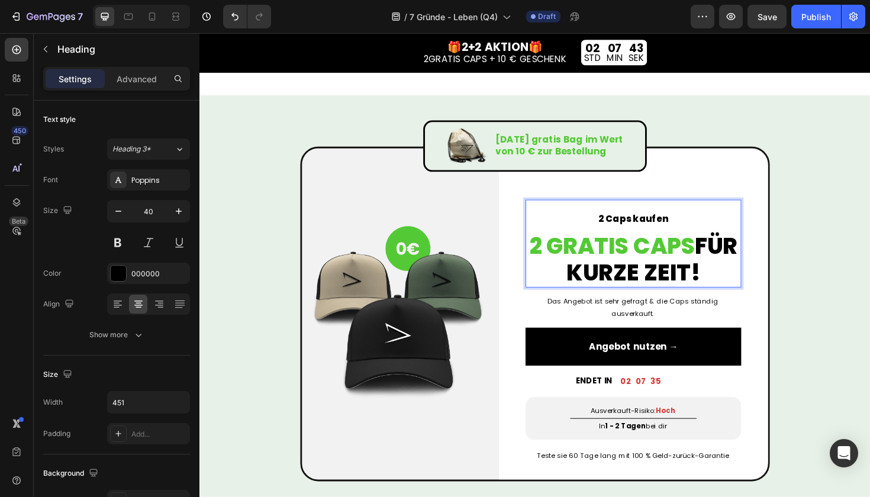
click at [718, 258] on span "2 GRATIS CAPS" at bounding box center [636, 258] width 175 height 33
click at [870, 316] on div "Image [DATE] gratis Bag im Wert von 10 € zur Bestellung Text Block Row Image Ro…" at bounding box center [555, 303] width 710 height 409
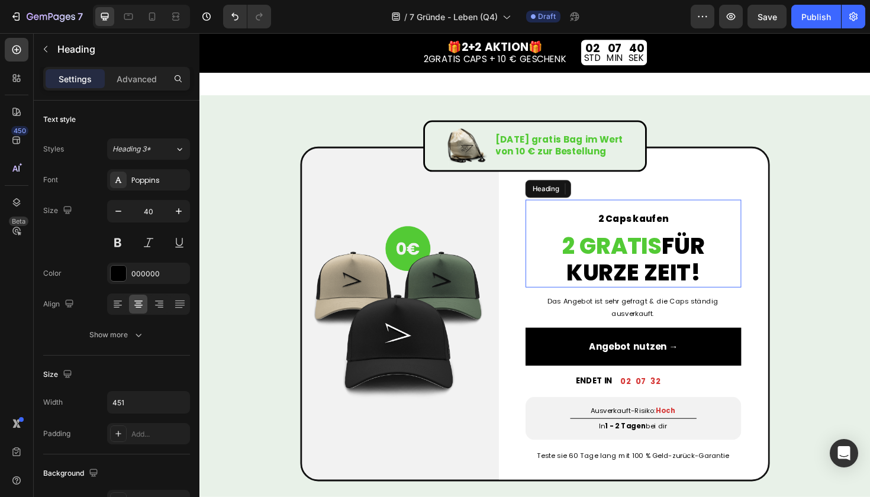
click at [660, 271] on p "⁠⁠⁠⁠⁠⁠⁠ 2 Caps kaufen 2 GRATIS FÜR KURZE ZEIT!" at bounding box center [659, 256] width 226 height 91
click at [683, 262] on span "2 GRATIS" at bounding box center [636, 258] width 105 height 33
click at [599, 267] on span "2 GRATIS" at bounding box center [636, 258] width 105 height 33
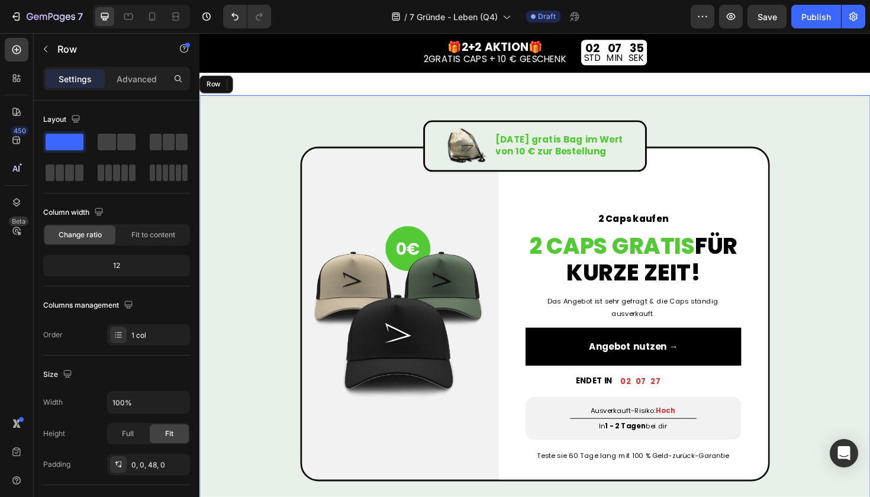
click at [805, 288] on div "Image [DATE] gratis Bag im Wert von 10 € zur Bestellung Text Block Row Image Ro…" at bounding box center [555, 303] width 710 height 409
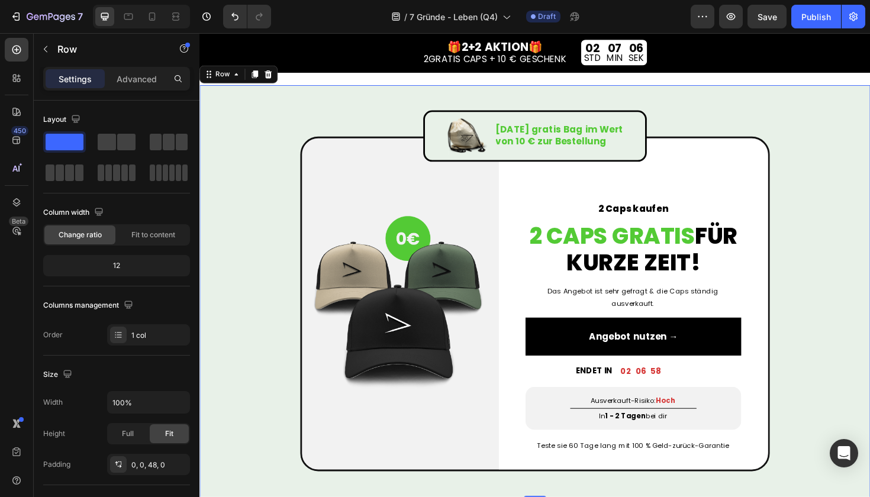
scroll to position [2149, 0]
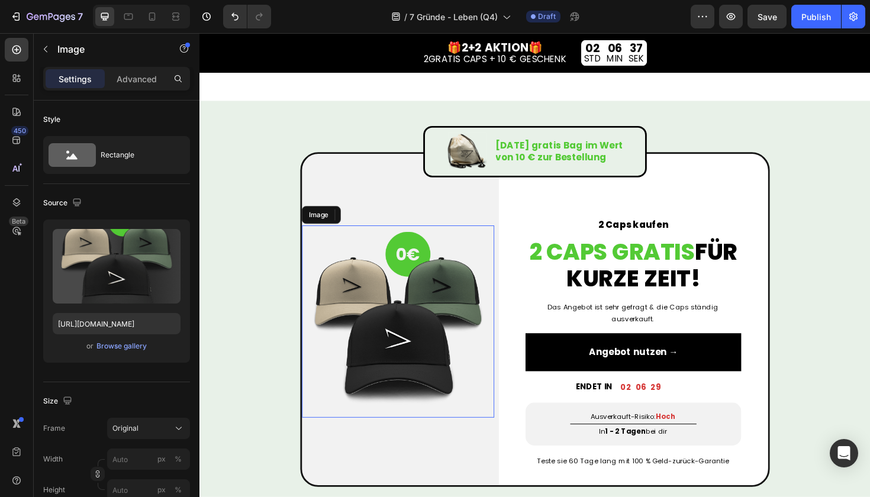
click at [397, 321] on img at bounding box center [410, 339] width 204 height 204
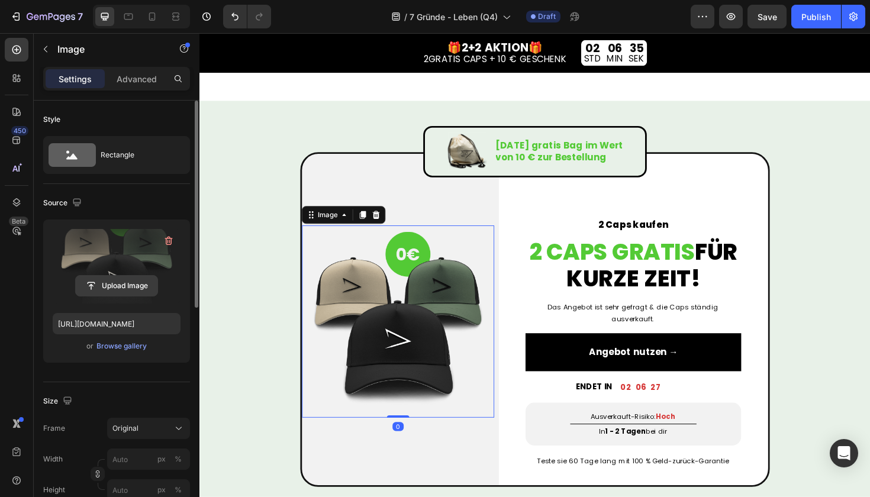
click at [125, 288] on input "file" at bounding box center [117, 286] width 82 height 20
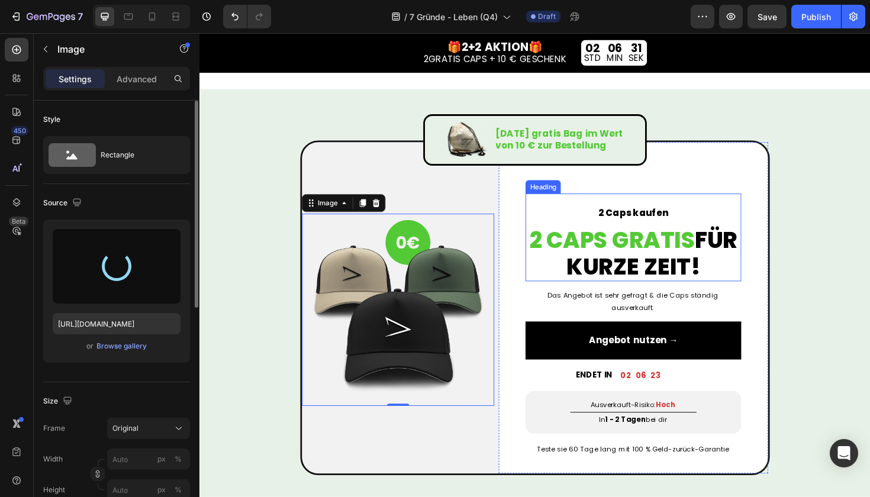
scroll to position [2167, 0]
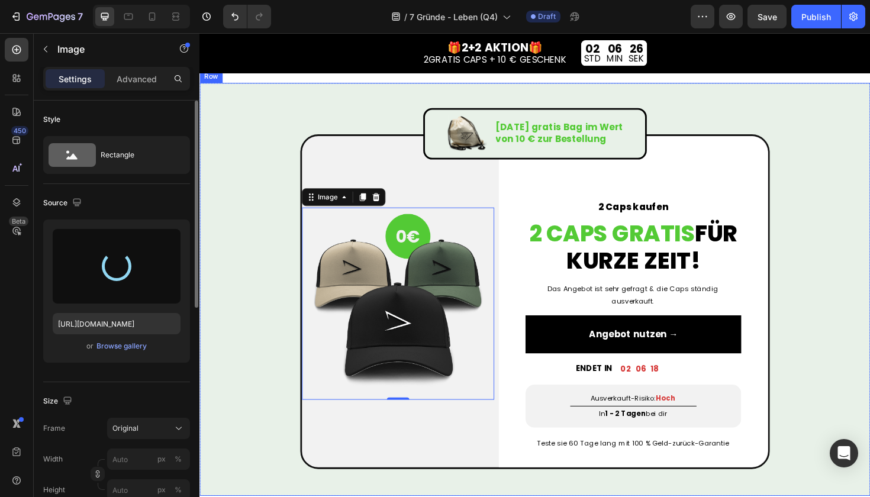
type input "[URL][DOMAIN_NAME]"
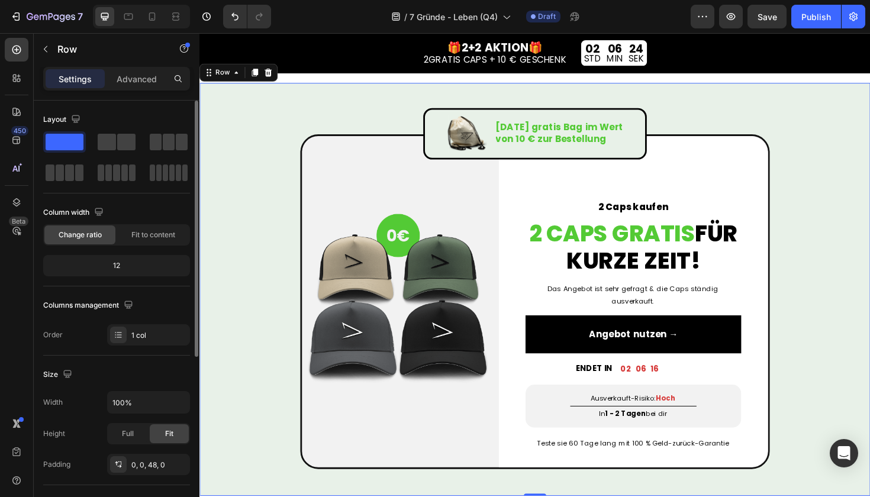
click at [258, 207] on div "Image [DATE] gratis Bag im Wert von 10 € zur Bestellung Text Block Row Image Ro…" at bounding box center [555, 290] width 710 height 409
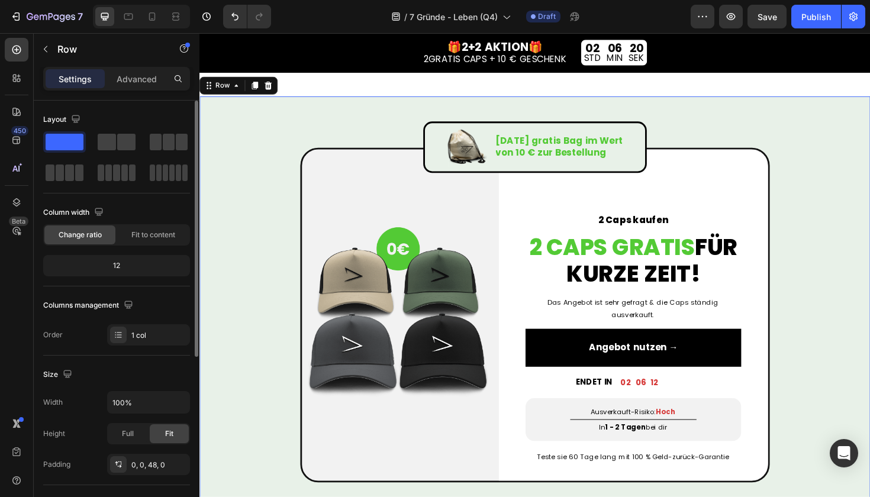
scroll to position [2155, 0]
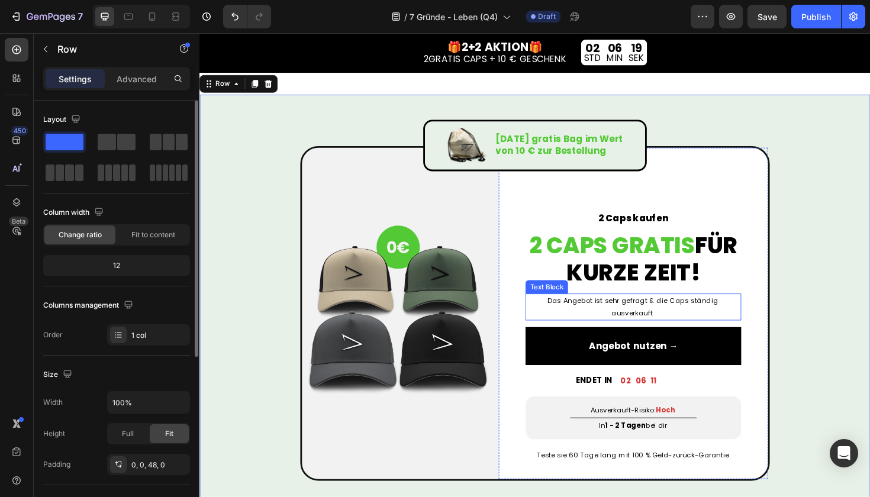
click at [676, 317] on span "Das Angebot ist sehr gefragt & die Caps ständig ausverkauft." at bounding box center [658, 322] width 181 height 23
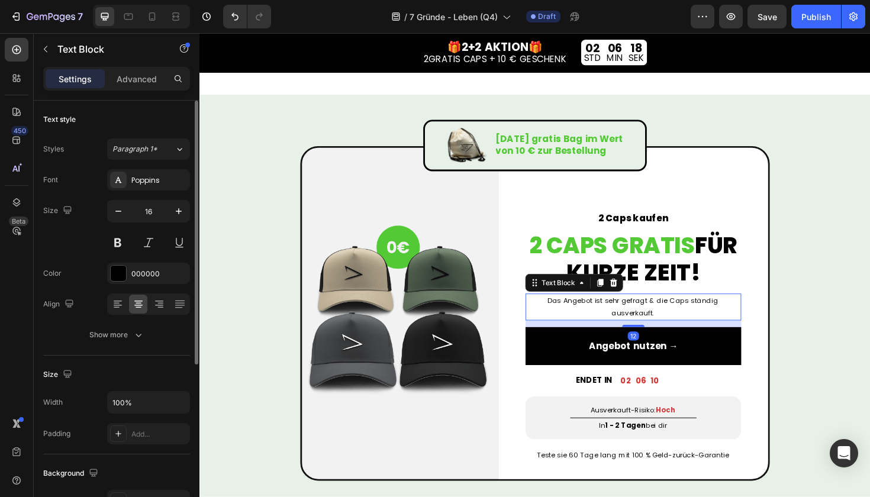
click at [666, 316] on span "Das Angebot ist sehr gefragt & die Caps ständig ausverkauft." at bounding box center [658, 322] width 181 height 23
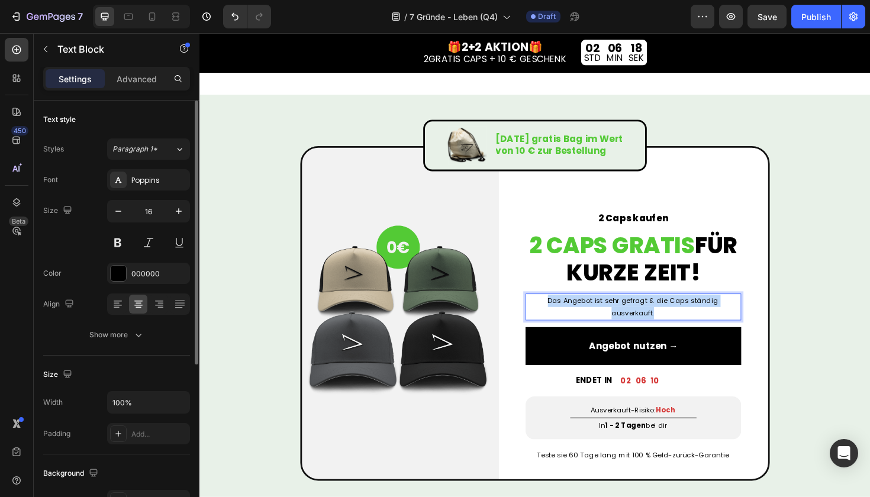
click at [666, 316] on span "Das Angebot ist sehr gefragt & die Caps ständig ausverkauft." at bounding box center [658, 322] width 181 height 23
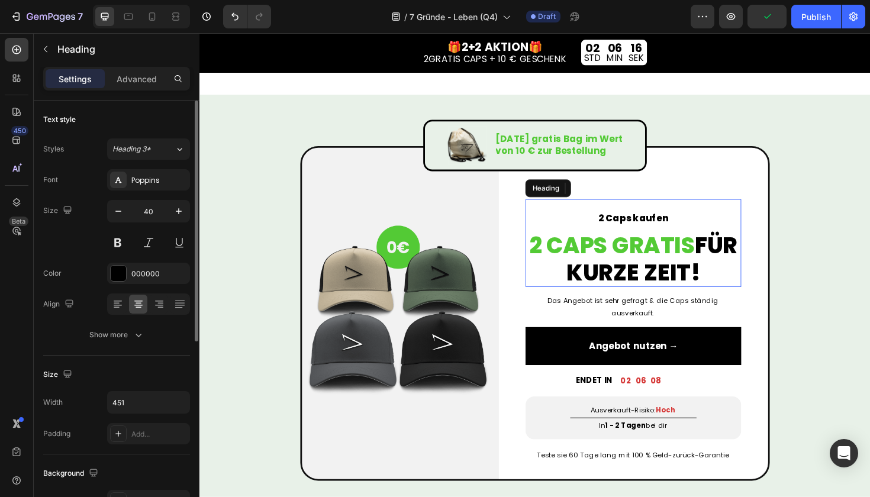
click at [651, 228] on span "2 Caps kaufen" at bounding box center [659, 230] width 75 height 14
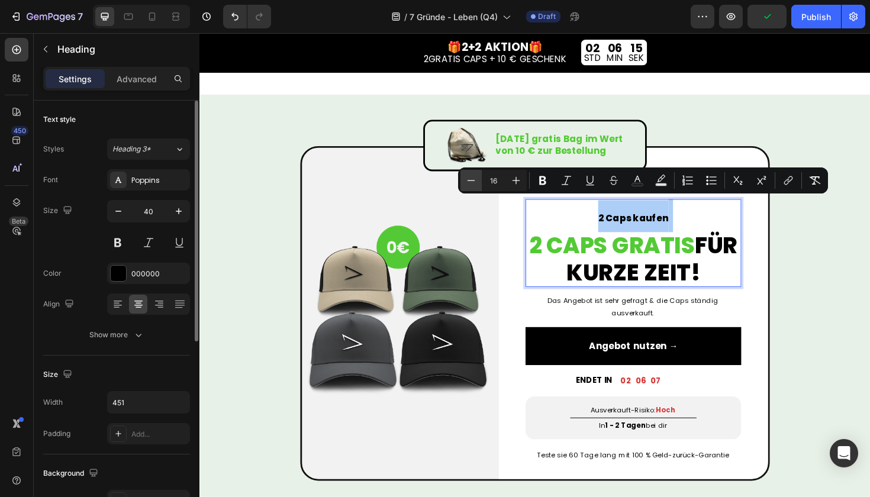
click at [471, 186] on button "Minus" at bounding box center [471, 180] width 21 height 21
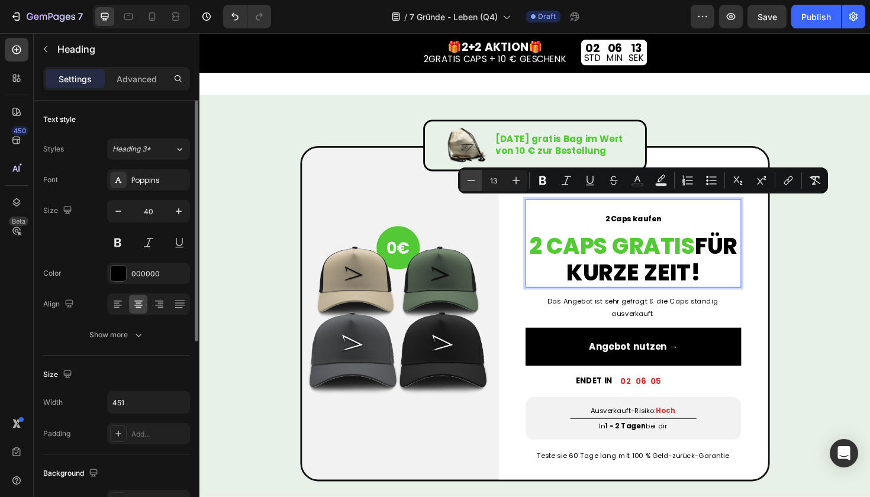
click at [471, 186] on button "Minus" at bounding box center [471, 180] width 21 height 21
type input "12"
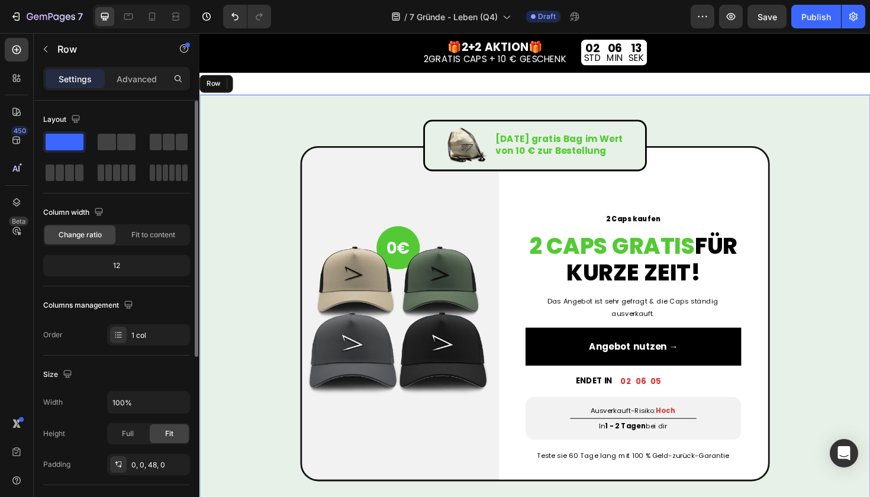
click at [870, 350] on div "Image [DATE] gratis Bag im Wert von 10 € zur Bestellung Text Block Row Image Ro…" at bounding box center [555, 303] width 710 height 410
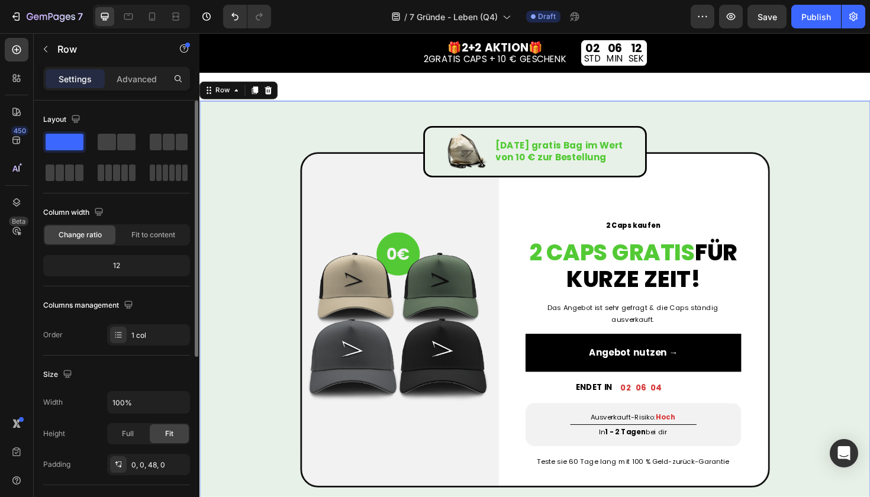
scroll to position [2151, 0]
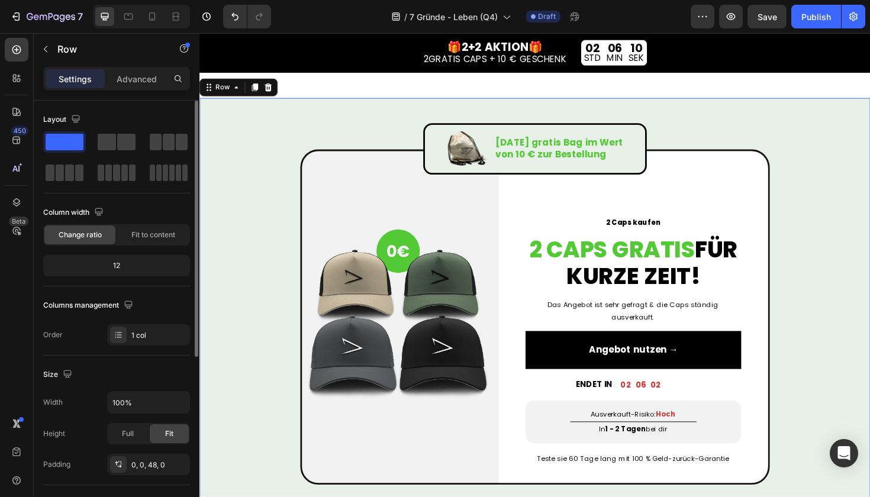
click at [838, 277] on div "Image [DATE] gratis Bag im Wert von 10 € zur Bestellung Text Block Row Image Ro…" at bounding box center [555, 307] width 710 height 410
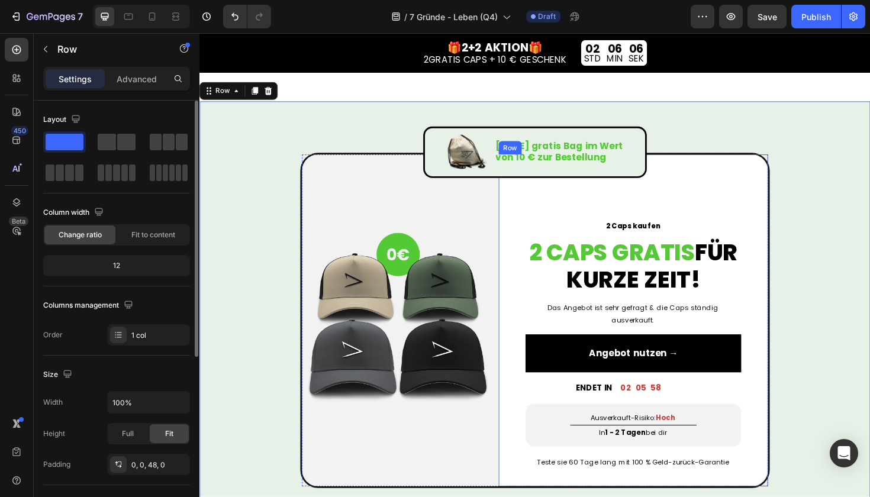
scroll to position [2150, 0]
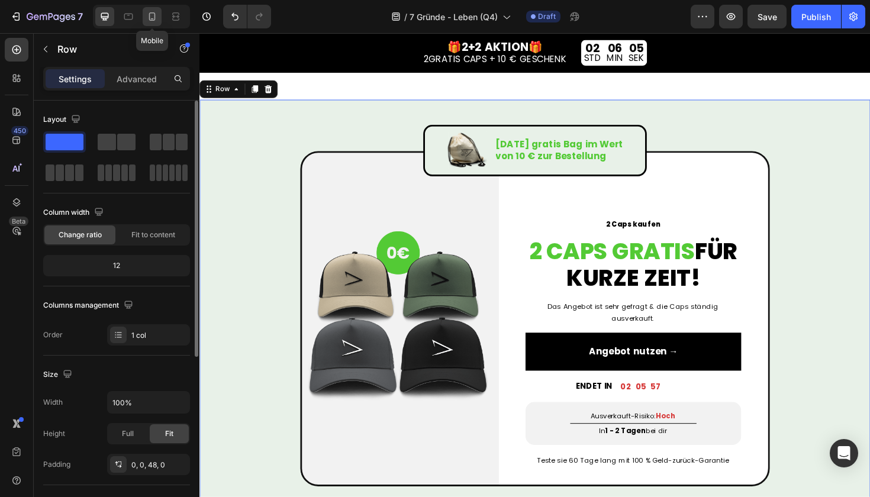
click at [157, 20] on icon at bounding box center [152, 17] width 12 height 12
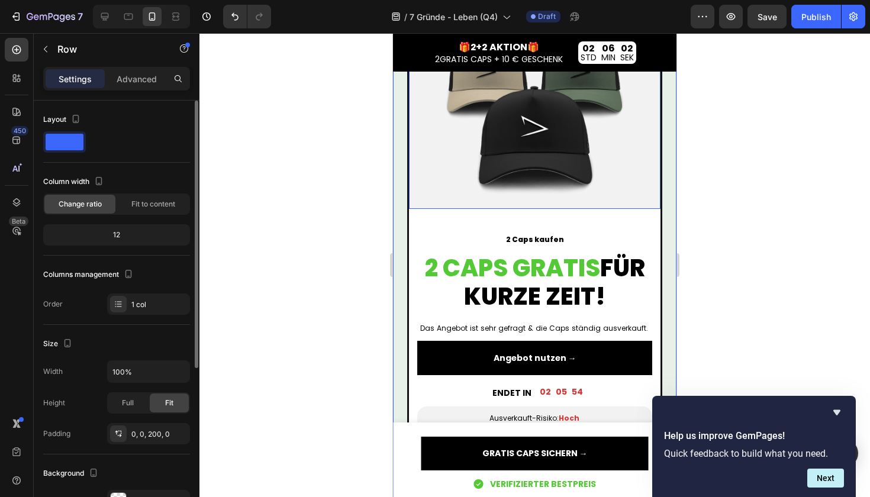
scroll to position [2614, 0]
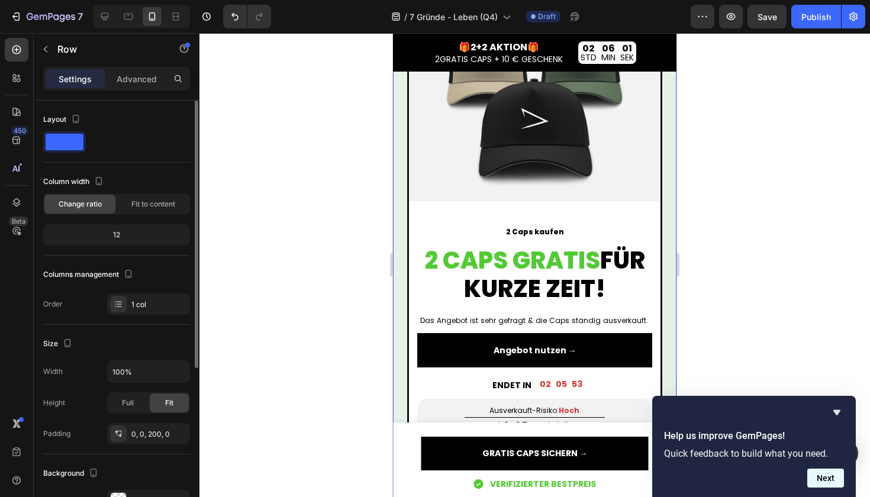
click at [829, 475] on button "Next" at bounding box center [826, 478] width 37 height 19
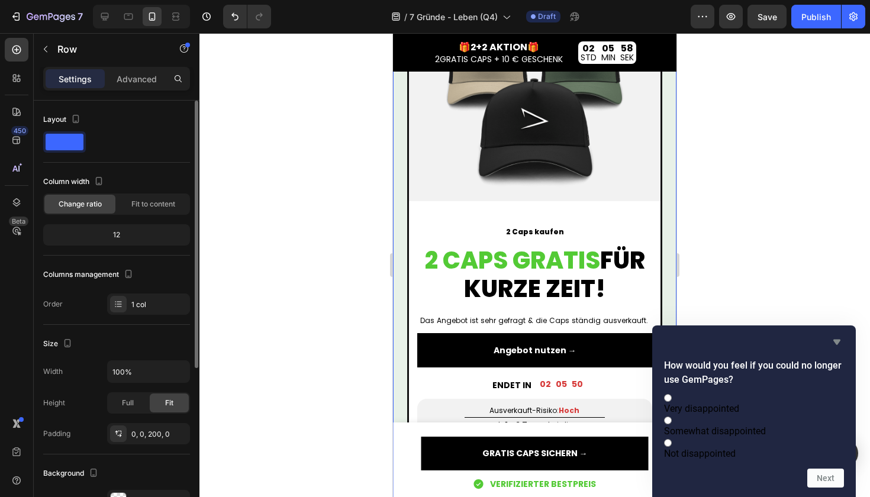
click at [835, 340] on icon "Hide survey" at bounding box center [837, 342] width 7 height 5
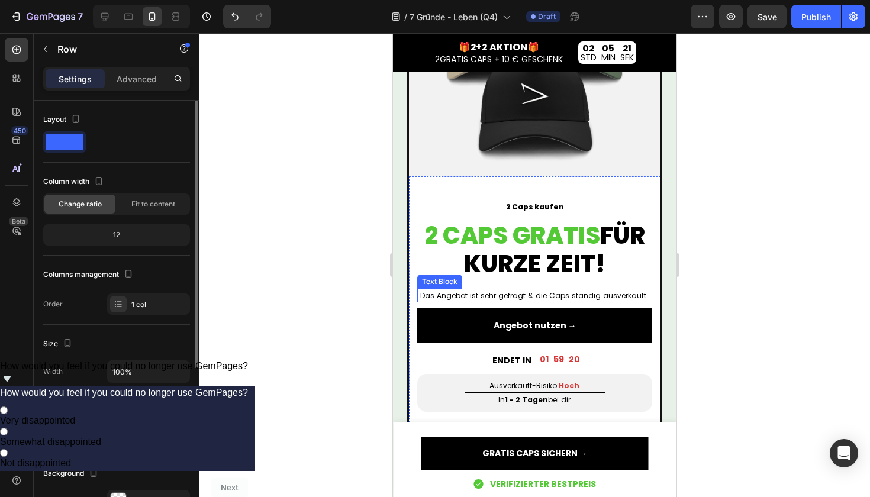
scroll to position [3383, 0]
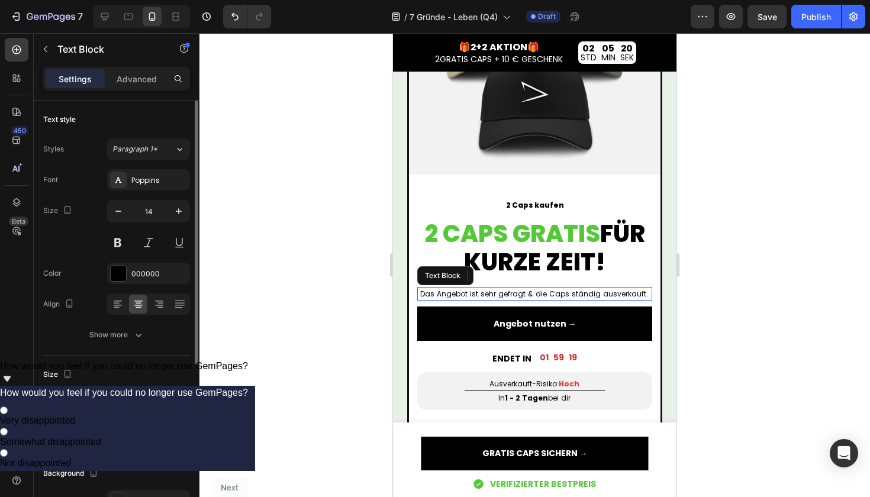
click at [459, 296] on span "Das Angebot ist sehr gefragt & die Caps ständig ausverkauft." at bounding box center [534, 294] width 228 height 10
click at [440, 297] on span "Das Angebot ist sehr gefragt & die Caps ständig ausverkauft." at bounding box center [534, 294] width 228 height 10
click at [722, 302] on div at bounding box center [535, 265] width 671 height 464
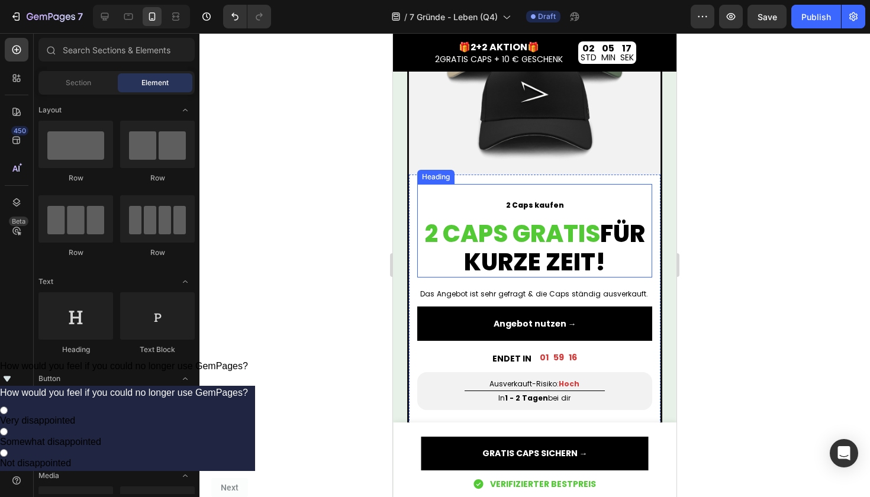
scroll to position [3388, 0]
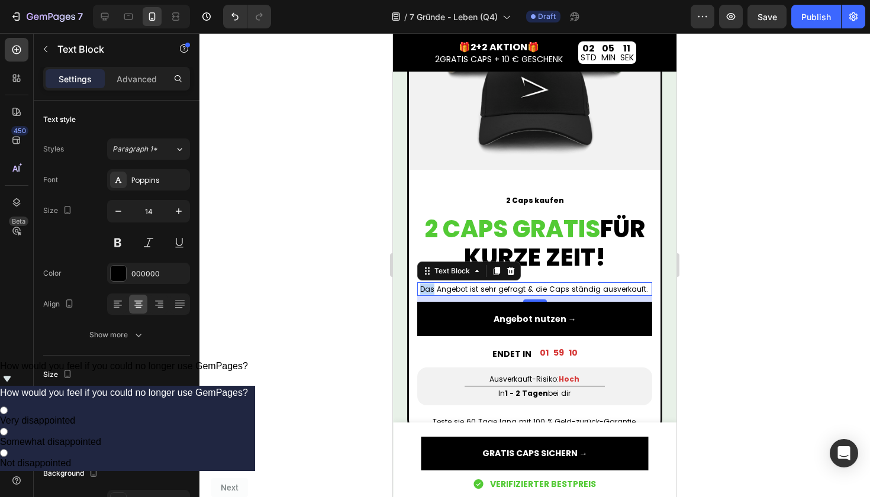
click at [431, 287] on span "Das Angebot ist sehr gefragt & die Caps ständig ausverkauft." at bounding box center [534, 289] width 228 height 10
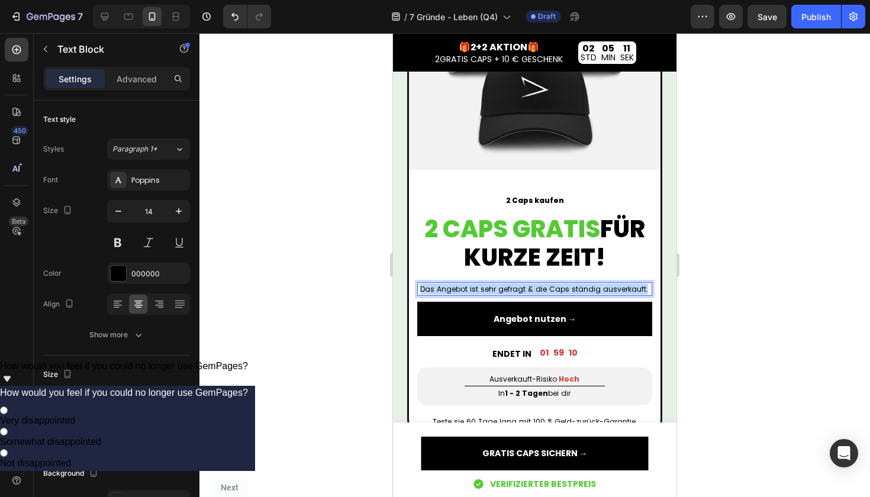
click at [431, 287] on span "Das Angebot ist sehr gefragt & die Caps ständig ausverkauft." at bounding box center [534, 289] width 228 height 10
click at [768, 295] on div at bounding box center [535, 265] width 671 height 464
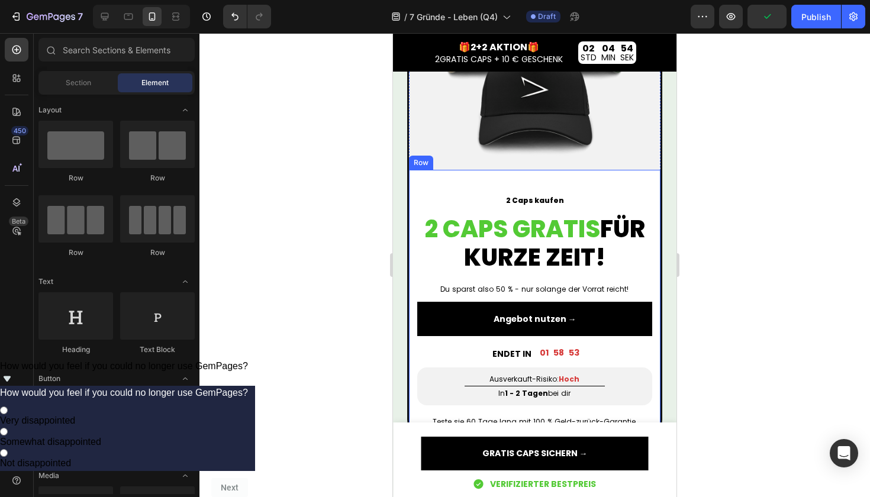
click at [710, 321] on div at bounding box center [535, 265] width 671 height 464
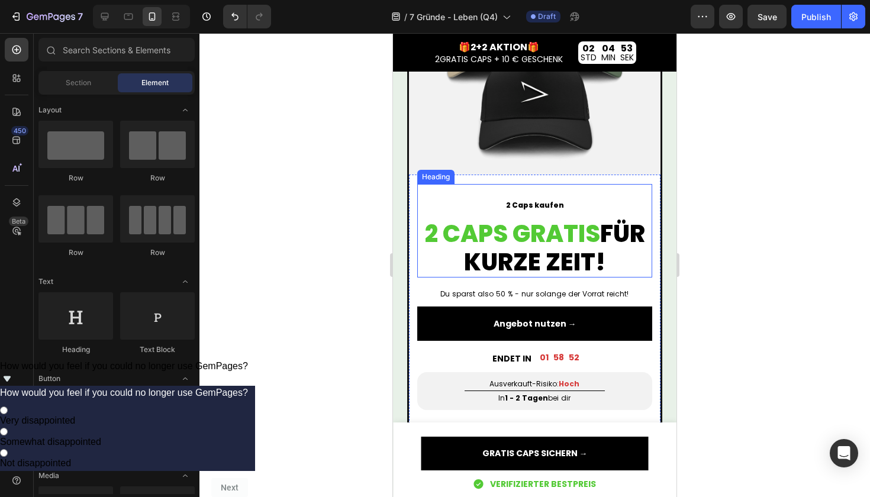
scroll to position [3375, 0]
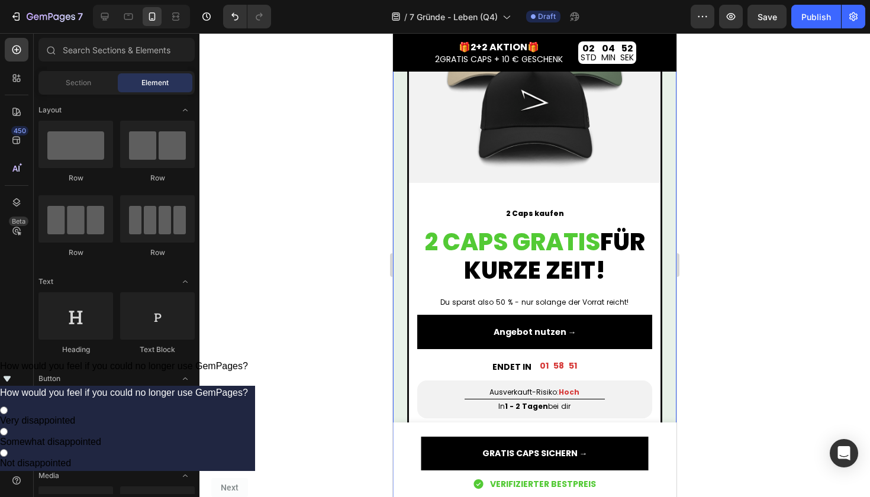
click at [756, 331] on div at bounding box center [535, 265] width 671 height 464
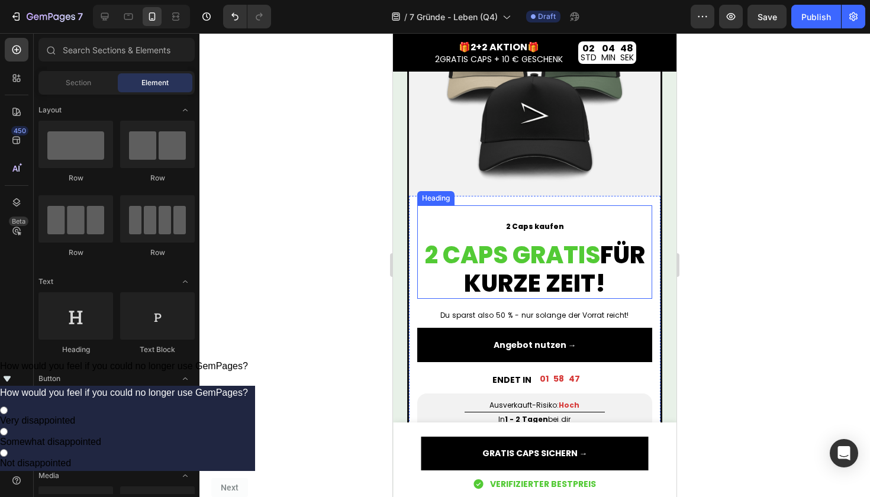
scroll to position [3375, 0]
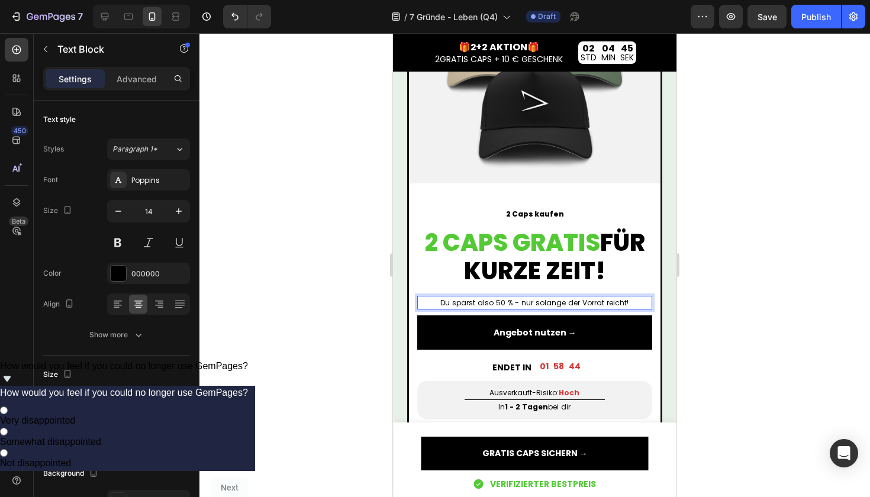
click at [494, 302] on span "Du sparst also 50 % - nur solange der Vorrat reicht!" at bounding box center [534, 303] width 188 height 10
click at [513, 301] on span "Du sparst also 50 % - nur solange der Vorrat reicht!" at bounding box center [534, 303] width 188 height 10
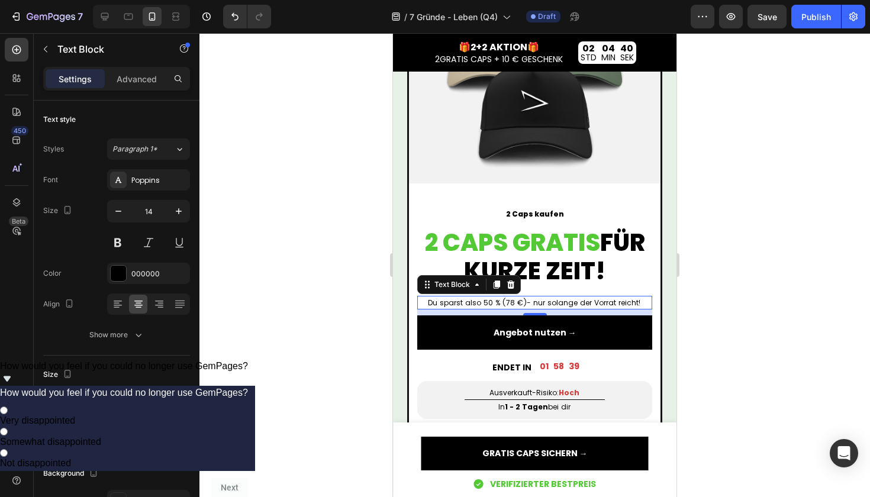
click at [752, 330] on div at bounding box center [535, 265] width 671 height 464
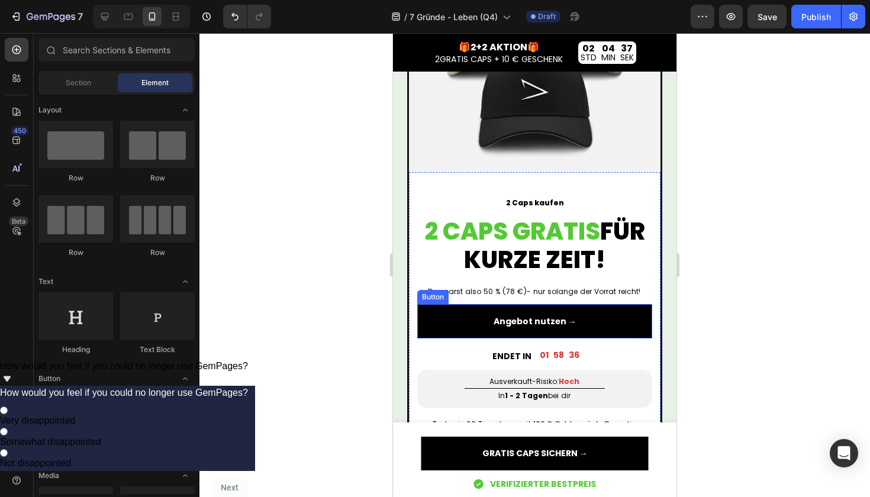
scroll to position [3377, 0]
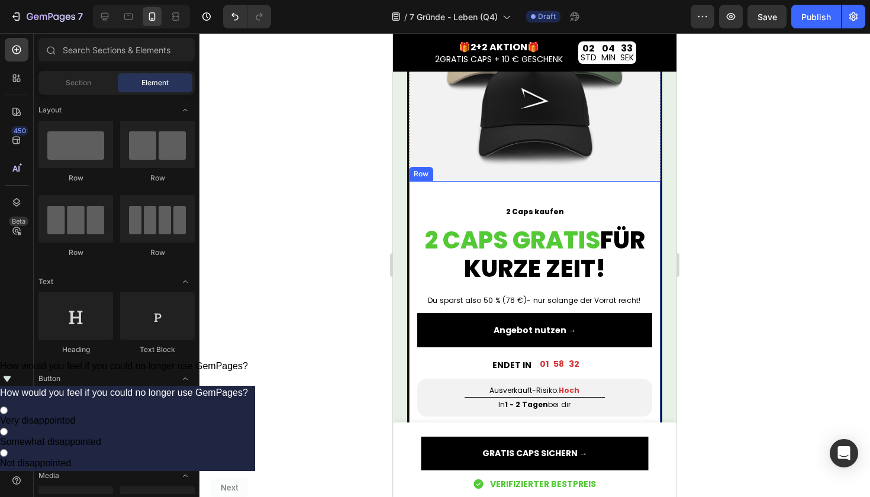
click at [542, 291] on div "2 Caps kaufen 2 CAPS GRATIS FÜR KURZE ZEIT! Heading Du sparst also 50 % (78 €)-…" at bounding box center [534, 310] width 235 height 259
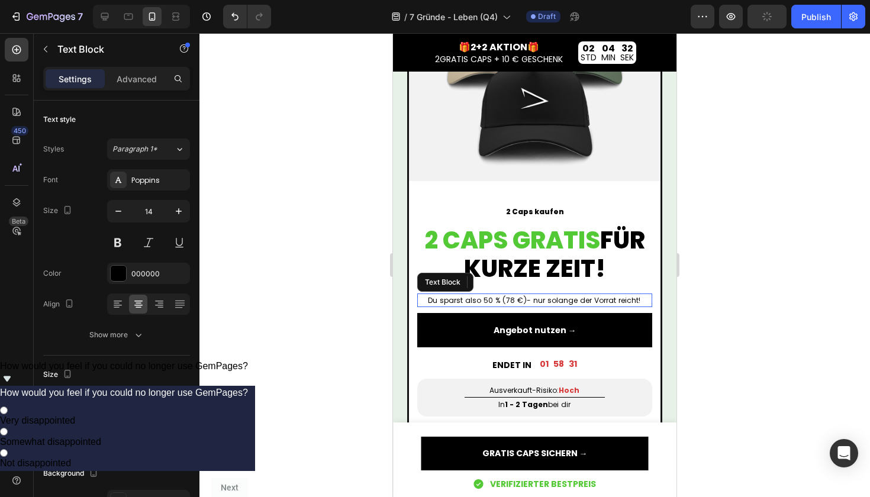
click at [533, 299] on span "Du sparst also 50 % (78 €)- nur solange der Vorrat reicht!" at bounding box center [534, 300] width 213 height 10
click at [524, 301] on span "Du sparst also 50 % (78 €)- nur solange der Vorrat reicht!" at bounding box center [534, 300] width 213 height 10
click at [736, 324] on div at bounding box center [535, 265] width 671 height 464
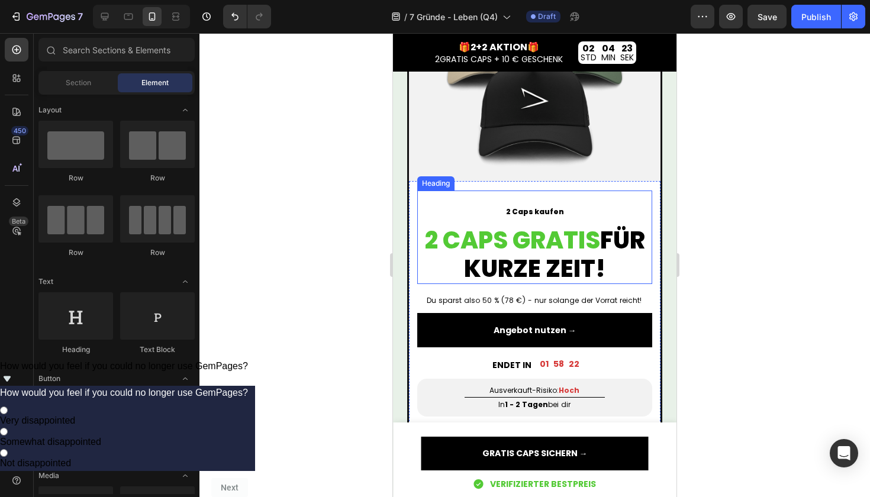
scroll to position [3404, 0]
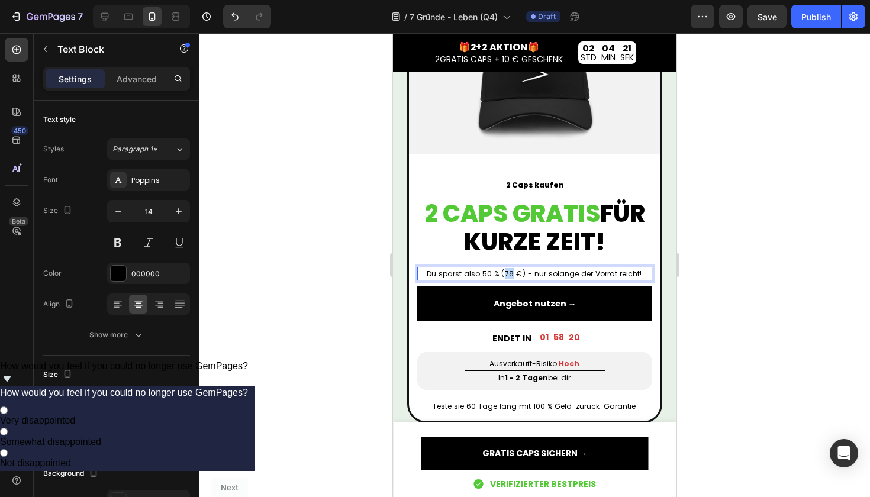
click at [506, 274] on span "Du sparst also 50 % (78 €) - nur solange der Vorrat reicht!" at bounding box center [534, 274] width 215 height 10
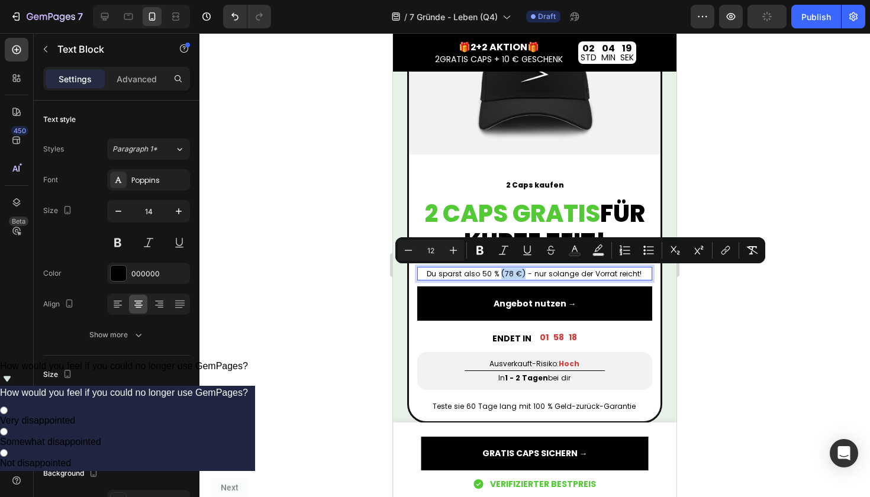
drag, startPoint x: 501, startPoint y: 274, endPoint x: 525, endPoint y: 274, distance: 23.7
click at [525, 274] on span "Du sparst also 50 % (78 €) - nur solange der Vorrat reicht!" at bounding box center [534, 274] width 215 height 10
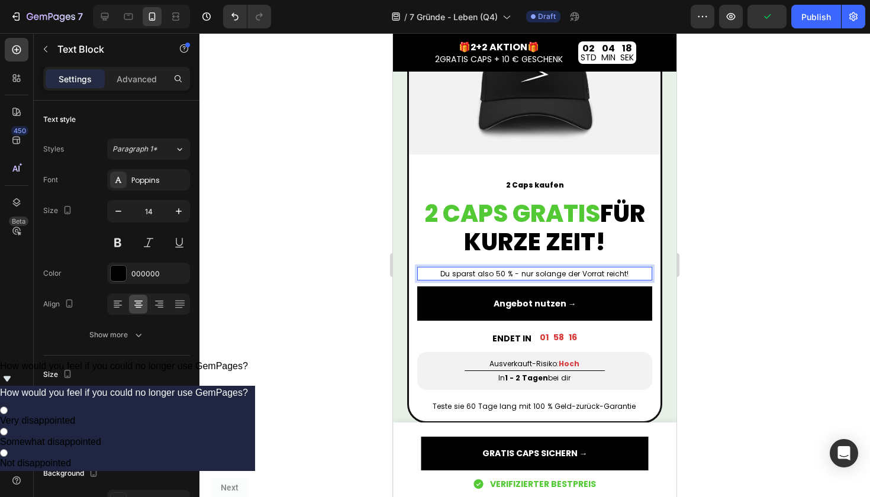
click at [501, 274] on span "Du sparst also 50 % - nur solange der Vorrat reicht!" at bounding box center [534, 274] width 188 height 10
drag, startPoint x: 501, startPoint y: 274, endPoint x: 509, endPoint y: 274, distance: 7.7
click at [509, 274] on span "Du sparst also 50 % - nur solange der Vorrat reicht!" at bounding box center [534, 274] width 188 height 10
click at [497, 272] on span "Du sparst also 78 € - nur solange der Vorrat reicht!" at bounding box center [534, 274] width 189 height 10
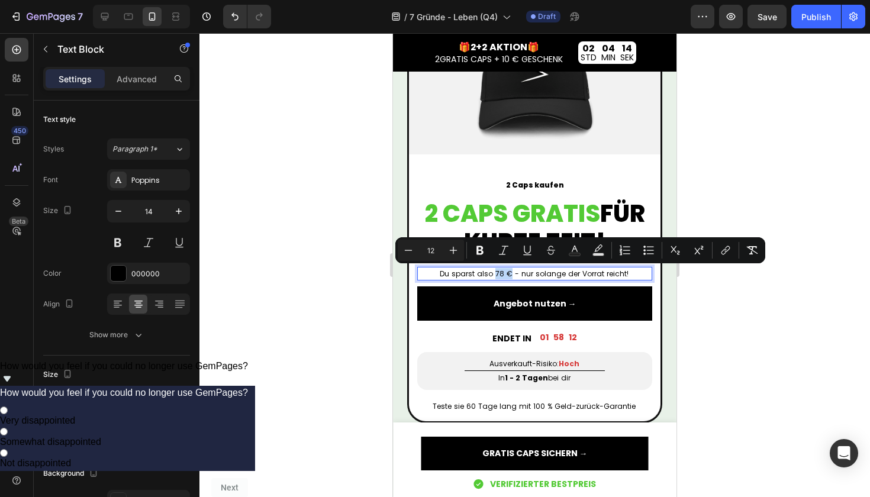
drag, startPoint x: 497, startPoint y: 272, endPoint x: 507, endPoint y: 273, distance: 9.5
click at [507, 273] on span "Du sparst also 78 € - nur solange der Vorrat reicht!" at bounding box center [534, 274] width 189 height 10
click at [577, 252] on icon "Editor contextual toolbar" at bounding box center [575, 249] width 6 height 7
type input "000000"
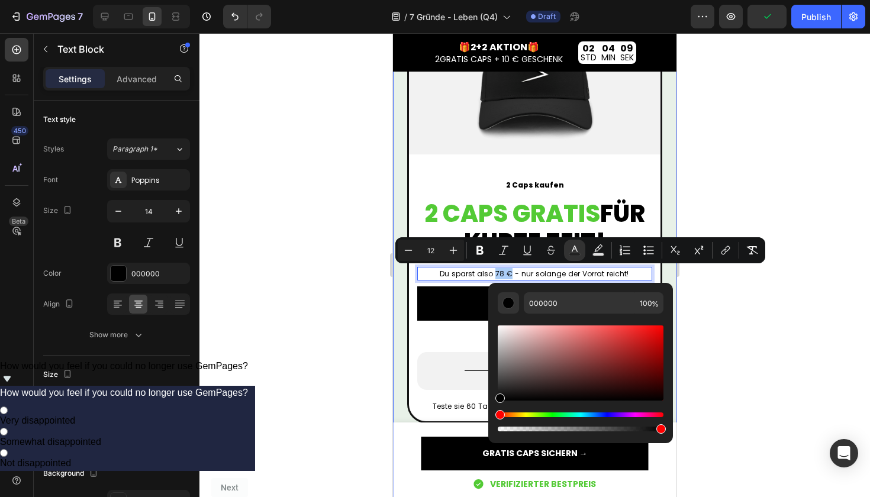
click at [723, 323] on div at bounding box center [535, 265] width 671 height 464
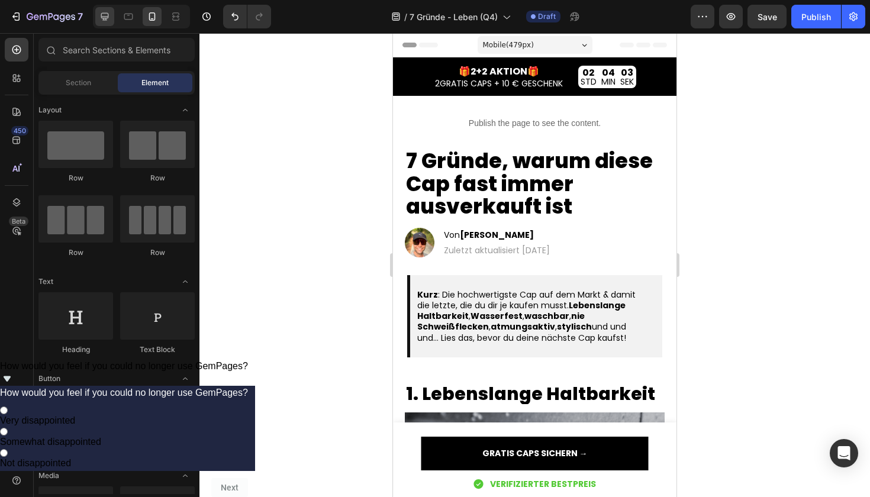
scroll to position [0, 0]
click at [107, 20] on icon at bounding box center [105, 17] width 8 height 8
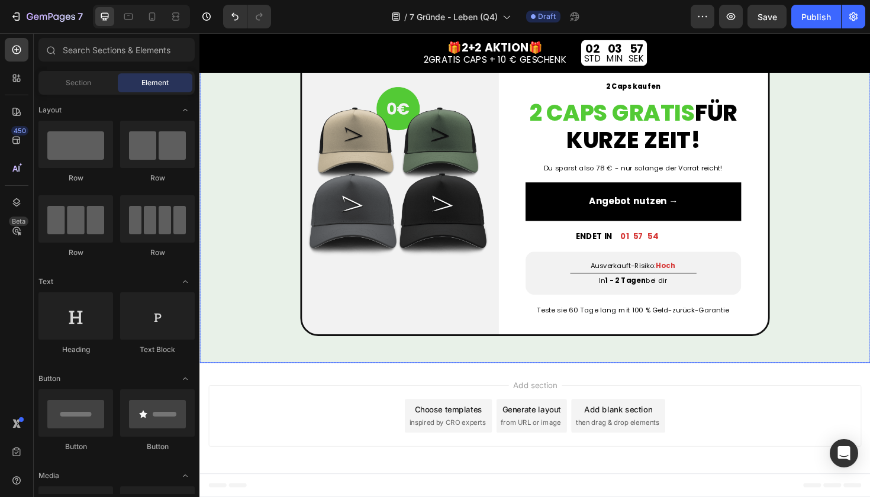
scroll to position [2294, 0]
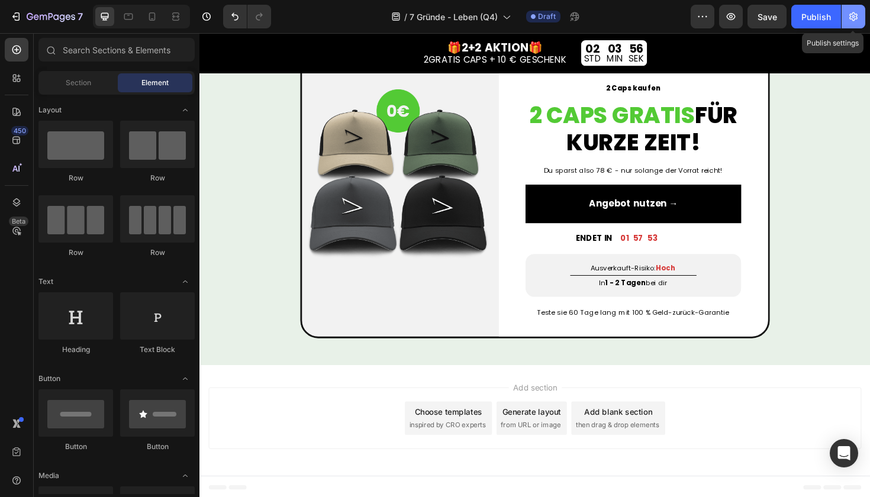
click at [853, 10] on button "button" at bounding box center [854, 17] width 24 height 24
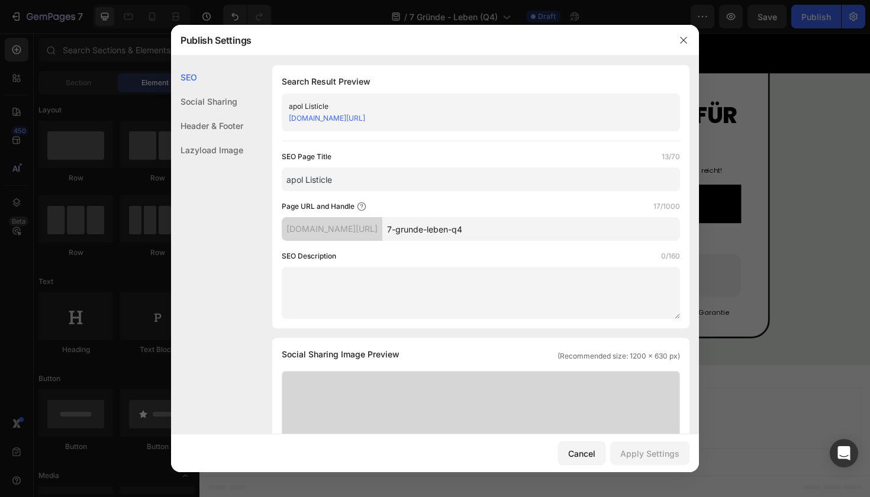
click at [526, 229] on input "7-grunde-leben-q4" at bounding box center [531, 229] width 298 height 24
click at [501, 229] on input "7-grunde-q4" at bounding box center [531, 229] width 298 height 24
type input "q"
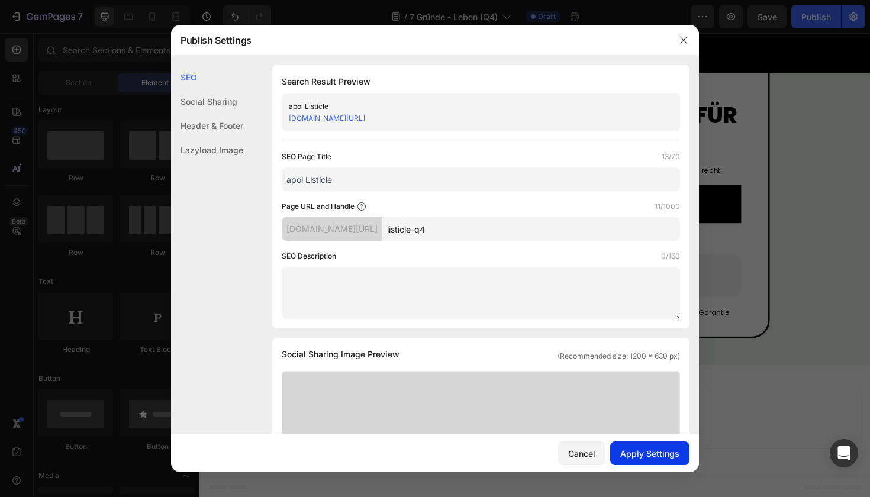
type input "listicle-q4"
click at [660, 451] on div "Apply Settings" at bounding box center [649, 454] width 59 height 12
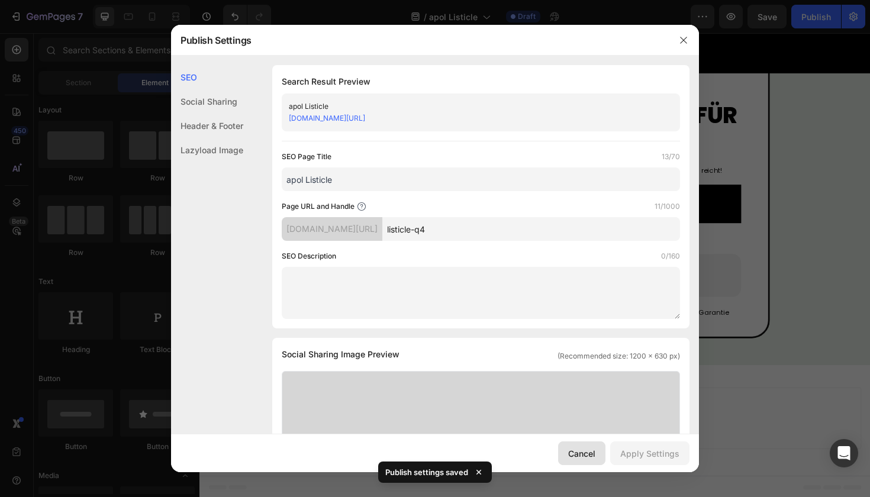
click at [596, 451] on div "Cancel" at bounding box center [581, 454] width 27 height 12
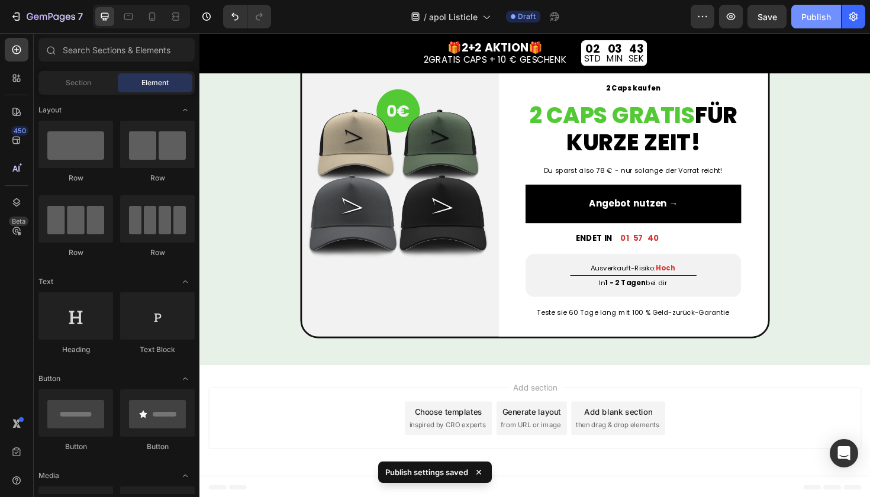
click at [818, 5] on button "Publish" at bounding box center [817, 17] width 50 height 24
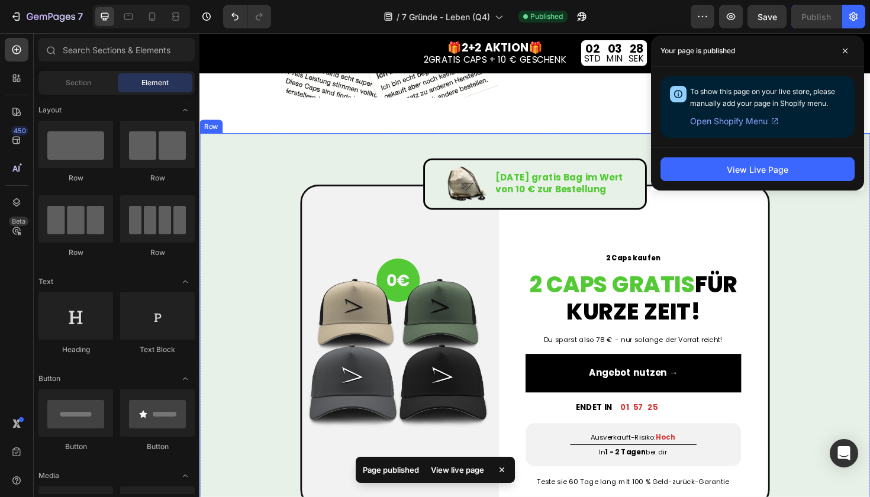
scroll to position [2111, 0]
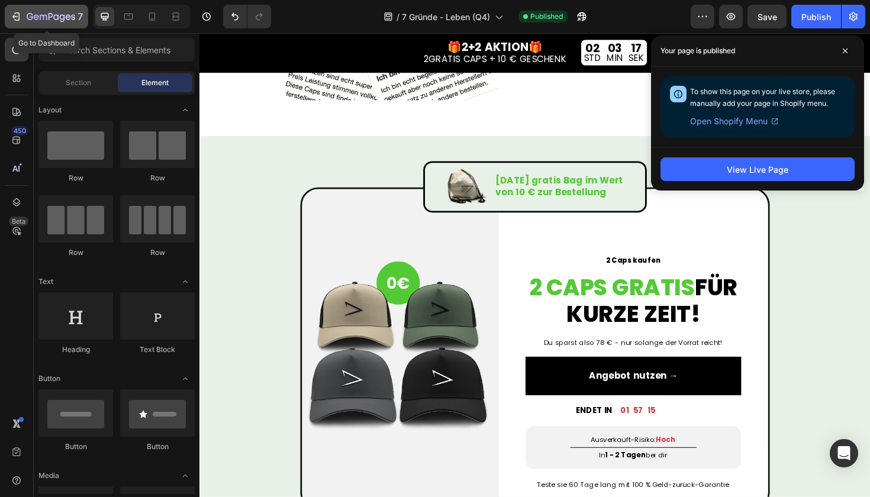
click at [44, 14] on icon "button" at bounding box center [51, 17] width 49 height 10
